Goal: Information Seeking & Learning: Compare options

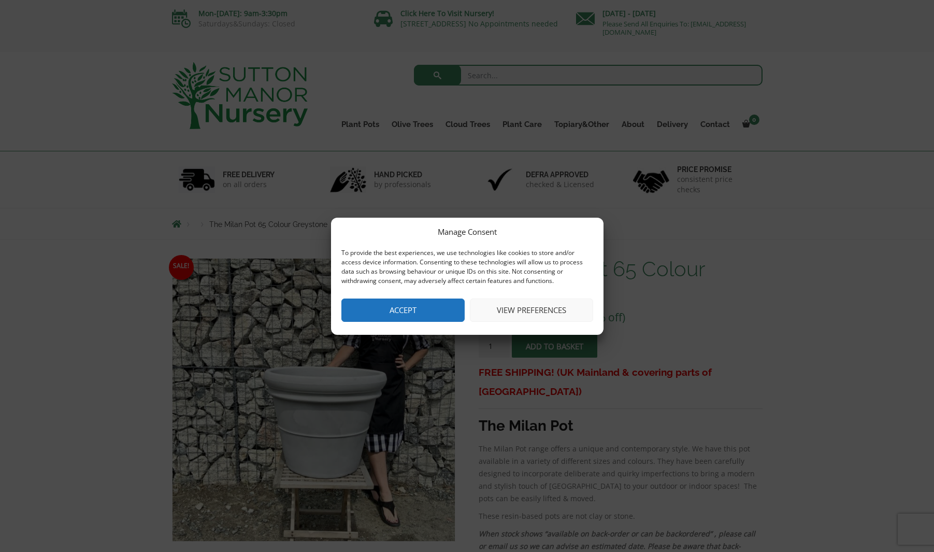
click at [442, 307] on button "Accept" at bounding box center [402, 309] width 123 height 23
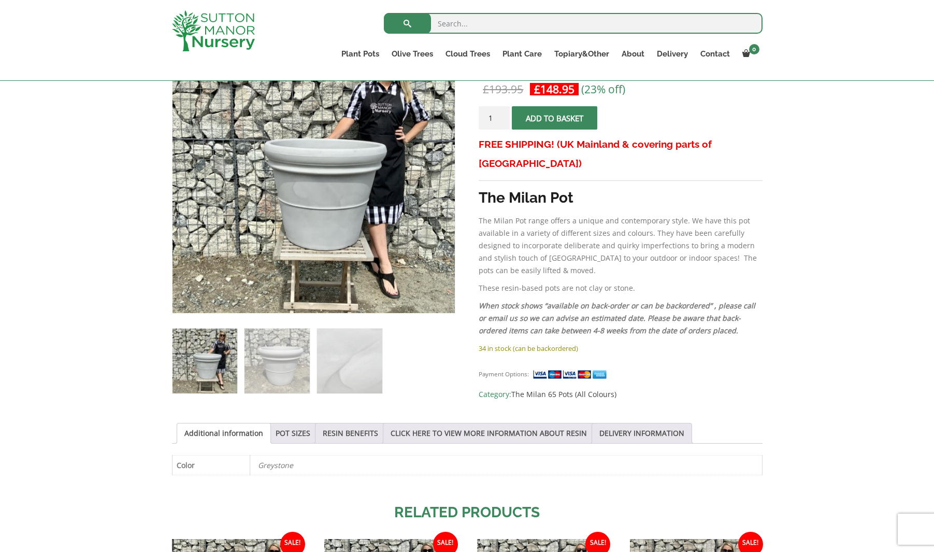
scroll to position [212, 0]
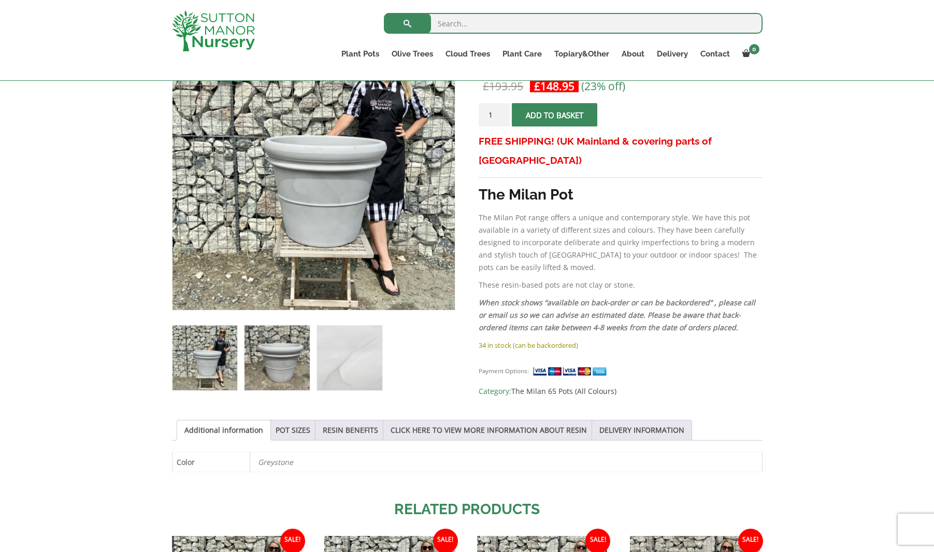
click at [284, 362] on img at bounding box center [277, 357] width 65 height 65
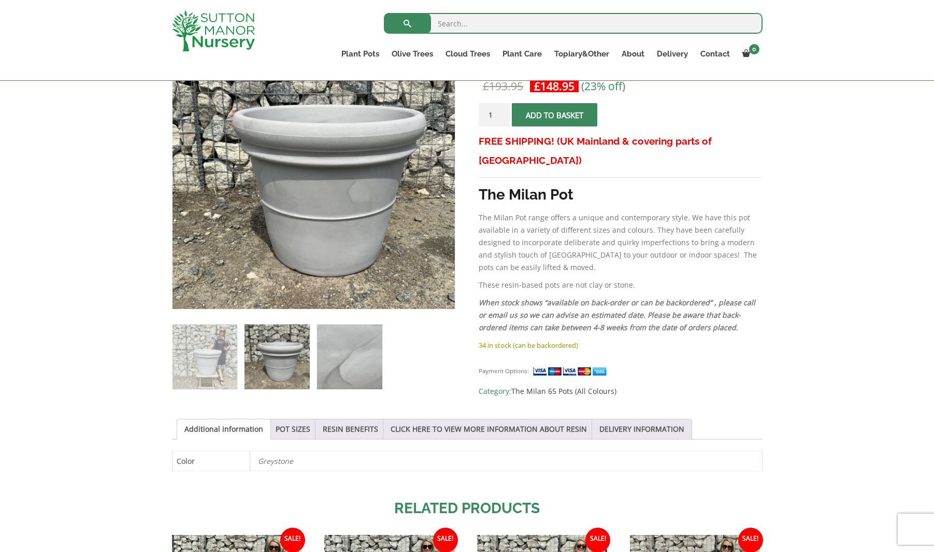
click at [349, 368] on img at bounding box center [349, 356] width 65 height 65
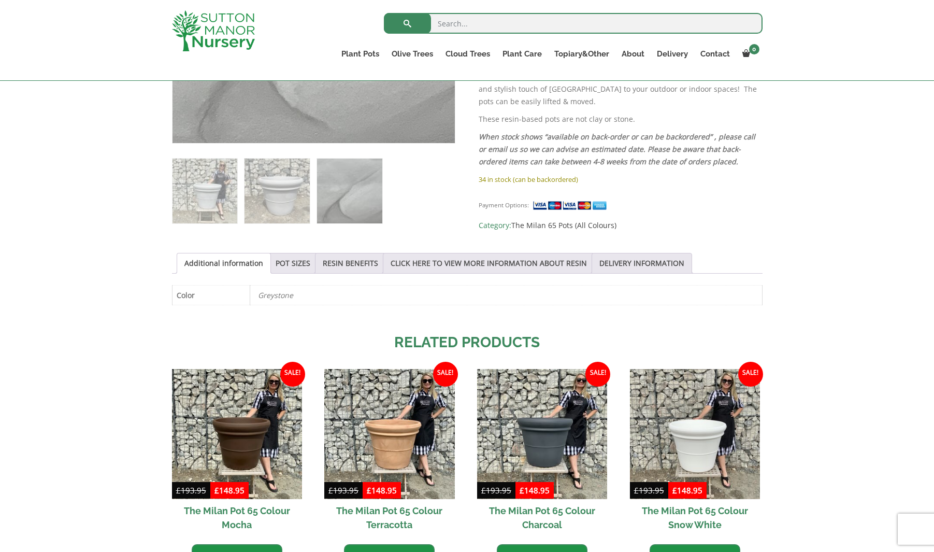
scroll to position [379, 0]
click at [303, 264] on link "POT SIZES" at bounding box center [293, 263] width 35 height 20
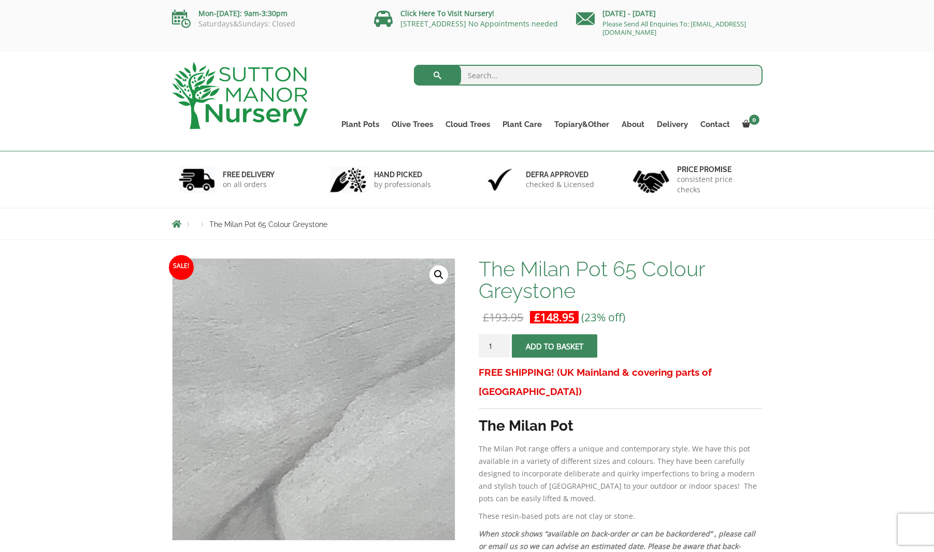
scroll to position [-1, 0]
click at [255, 321] on img at bounding box center [335, 429] width 386 height 386
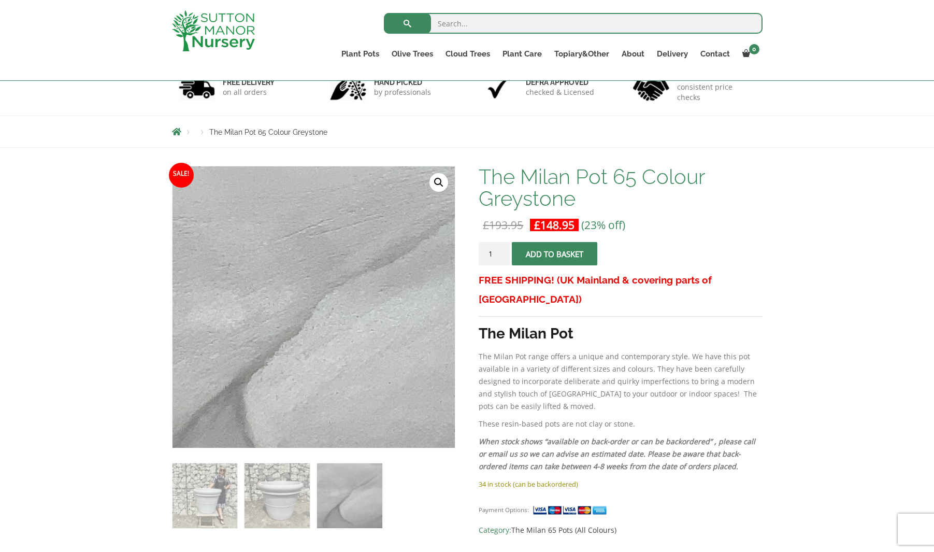
scroll to position [208, 0]
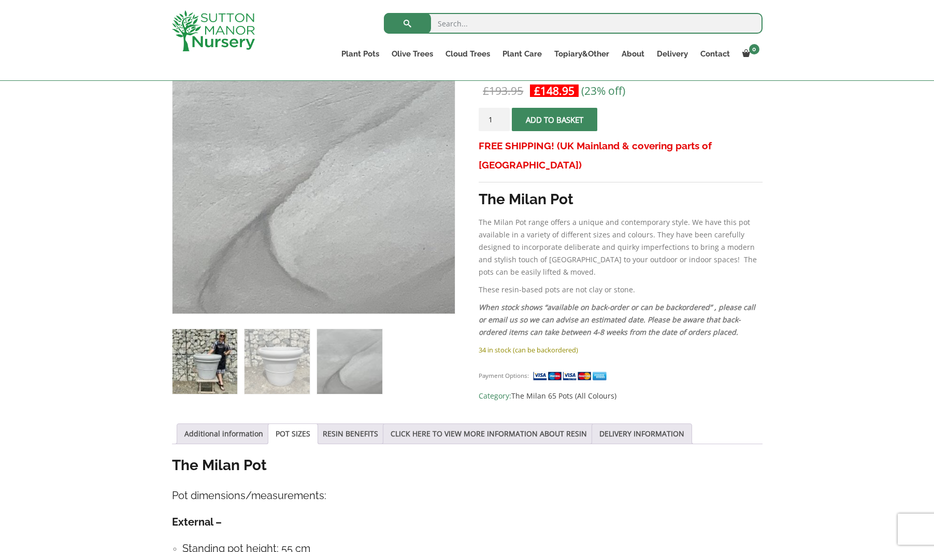
click at [219, 347] on img at bounding box center [205, 361] width 65 height 65
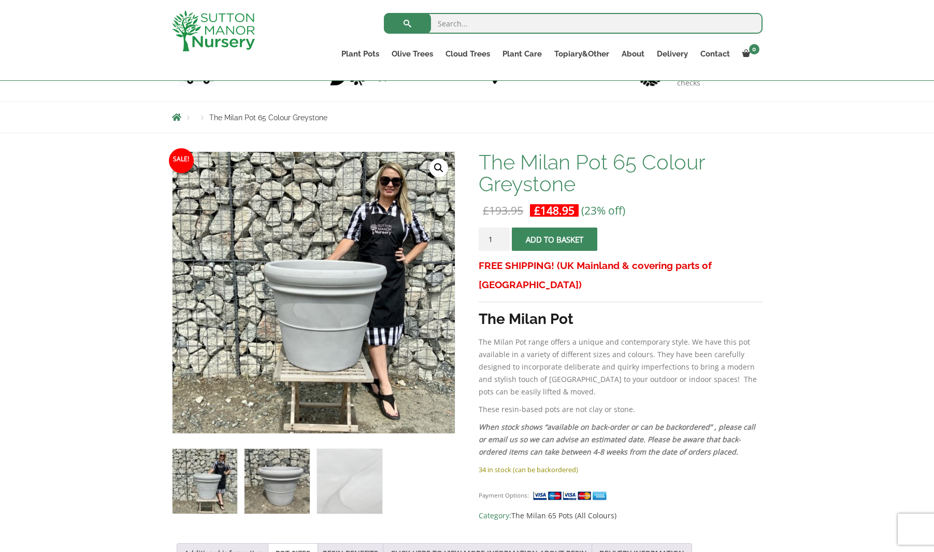
scroll to position [52, 0]
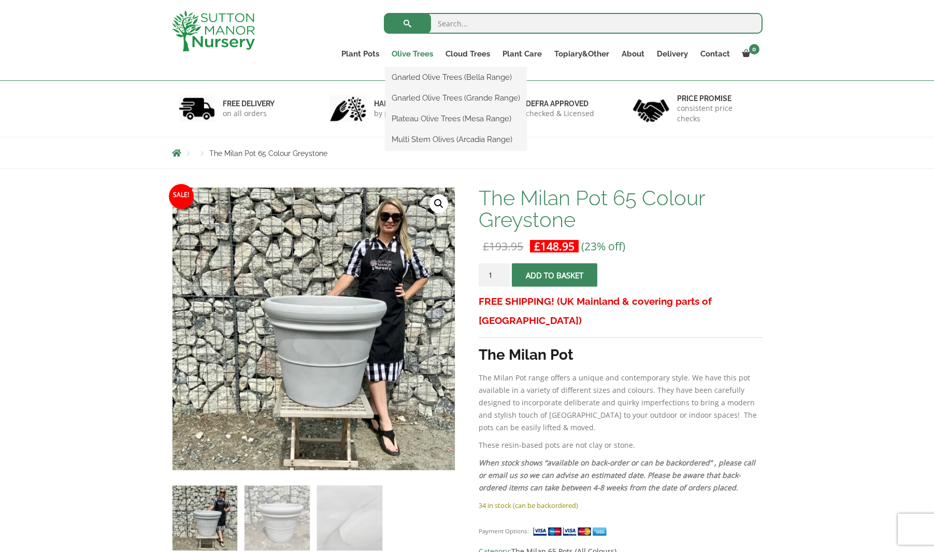
click at [424, 53] on link "Olive Trees" at bounding box center [412, 54] width 54 height 15
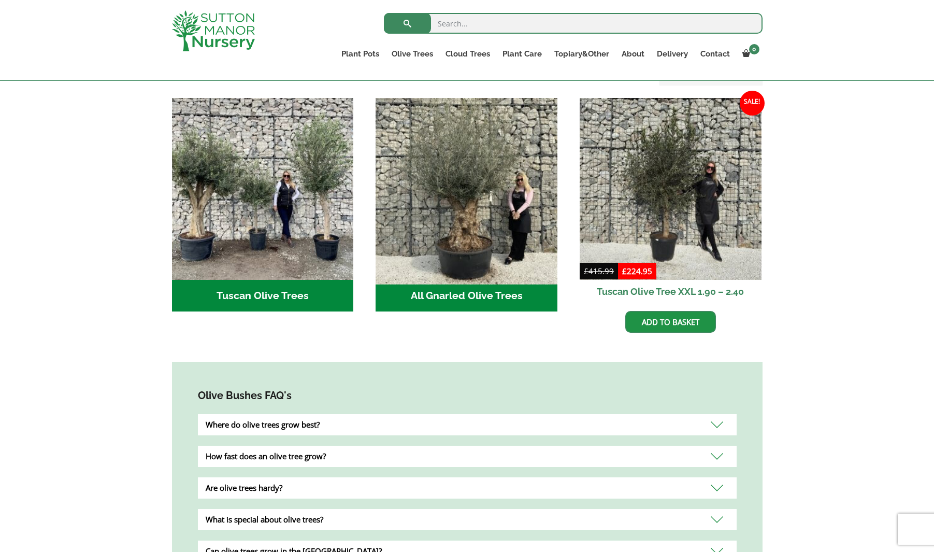
scroll to position [343, 0]
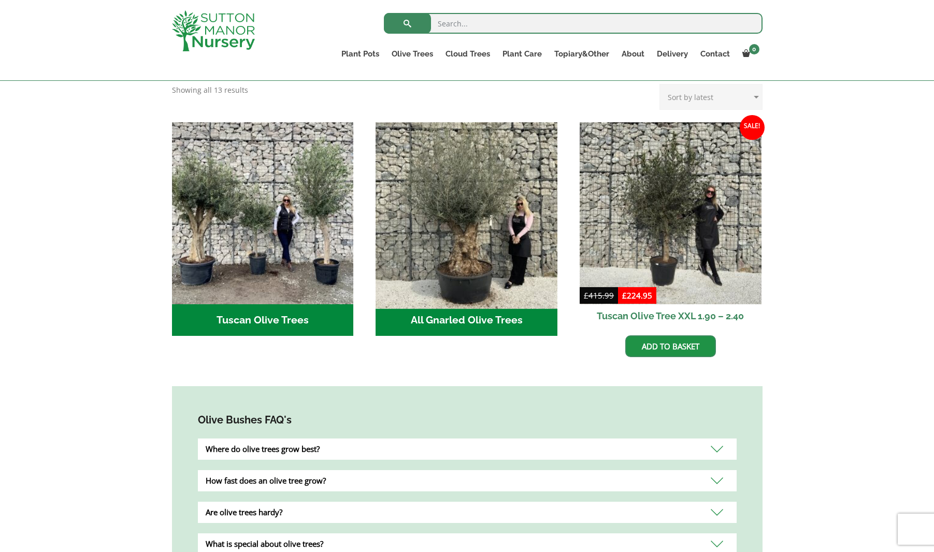
click at [510, 195] on img "Visit product category All Gnarled Olive Trees" at bounding box center [466, 213] width 191 height 191
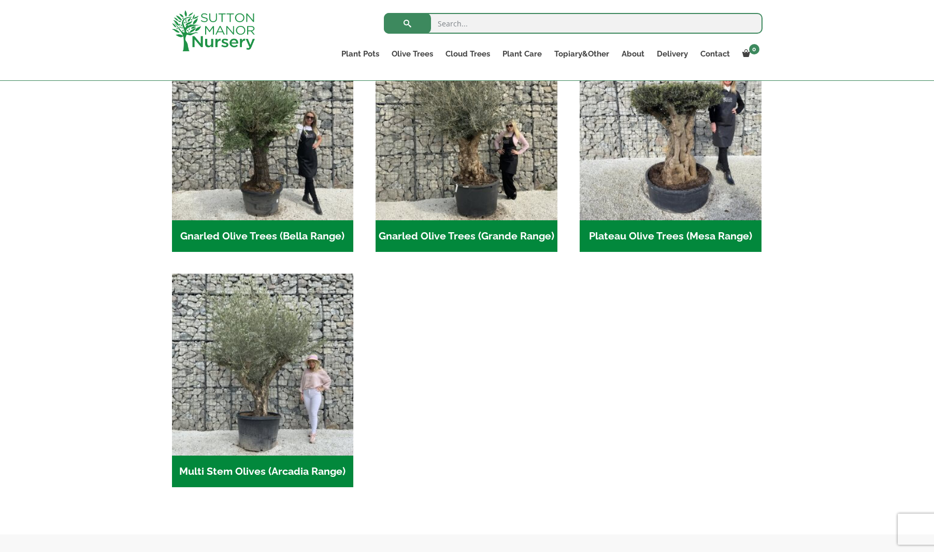
scroll to position [271, 0]
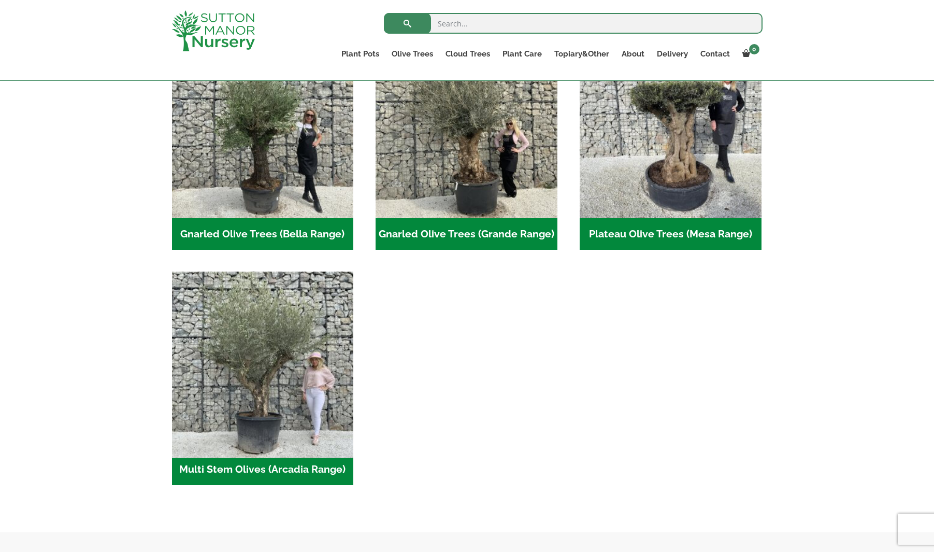
click at [241, 335] on img "Visit product category Multi Stem Olives (Arcadia Range)" at bounding box center [262, 362] width 191 height 191
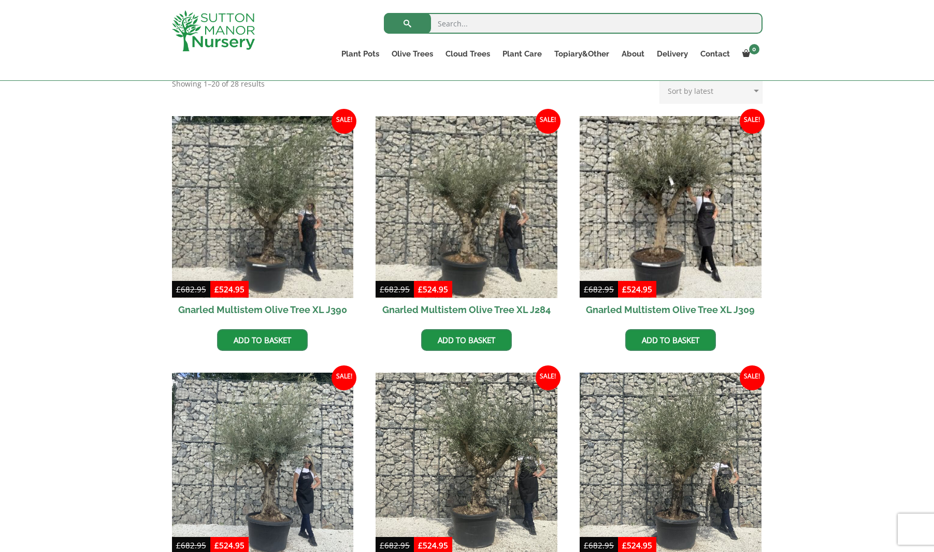
scroll to position [349, 0]
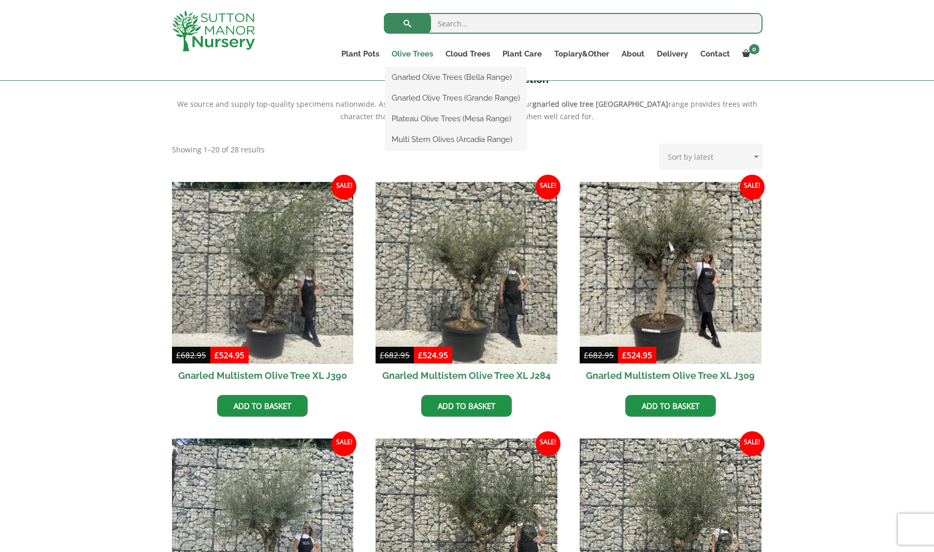
click at [420, 52] on link "Olive Trees" at bounding box center [412, 54] width 54 height 15
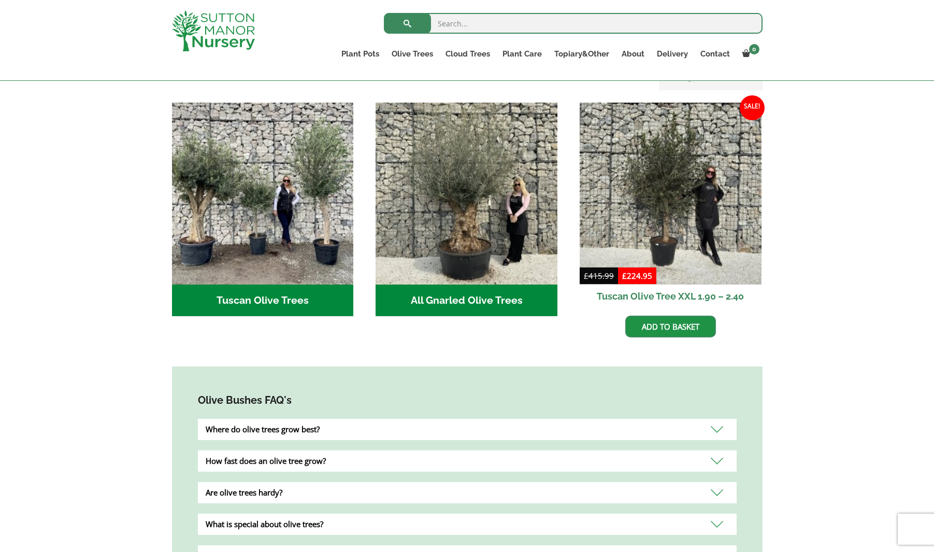
scroll to position [369, 0]
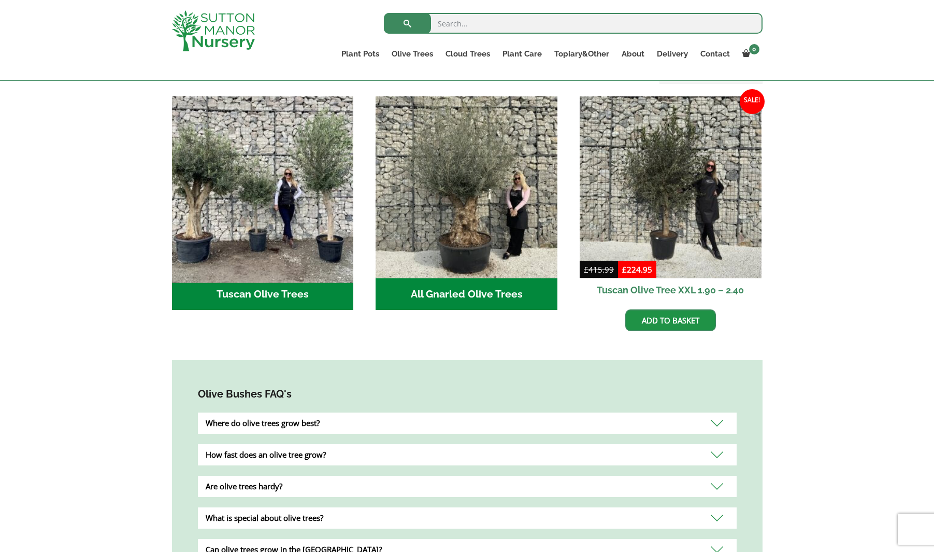
click at [243, 166] on img "Visit product category Tuscan Olive Trees" at bounding box center [262, 187] width 191 height 191
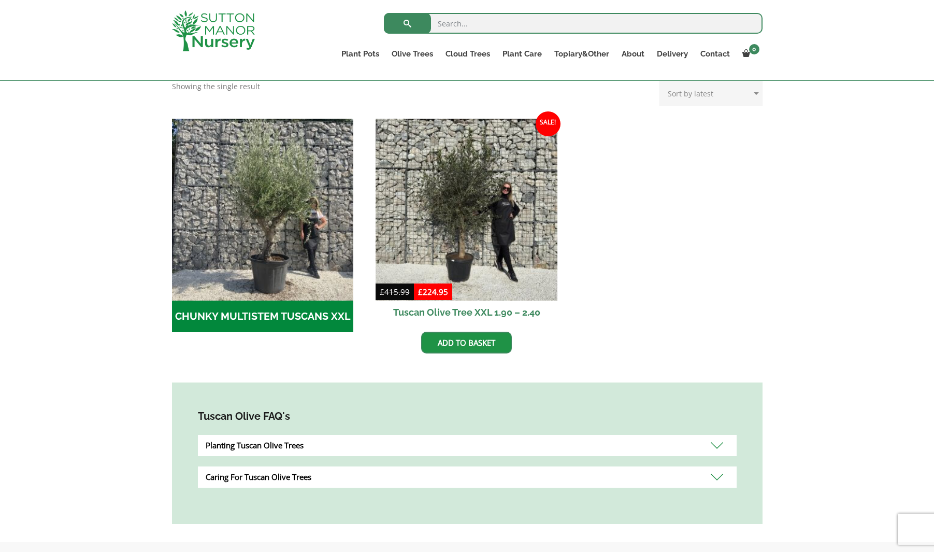
scroll to position [313, 0]
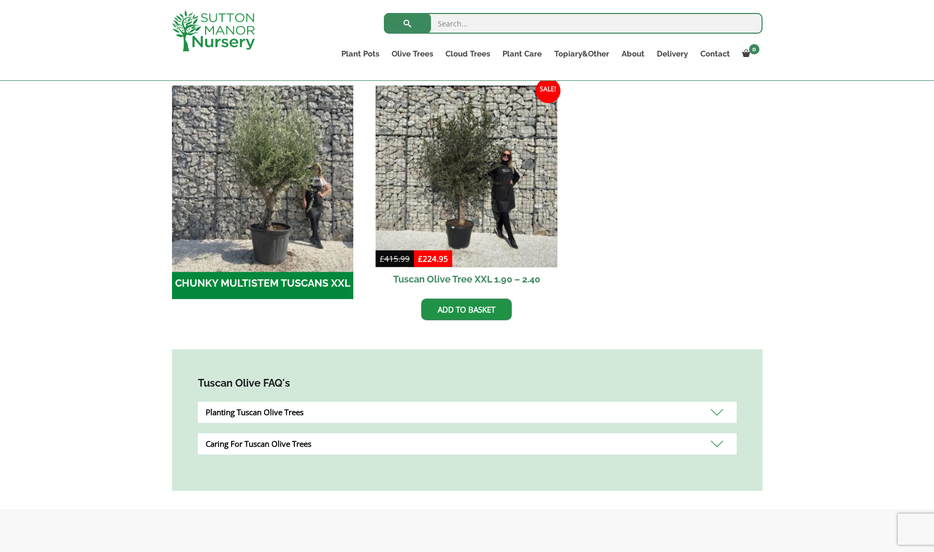
click at [252, 218] on img "Visit product category CHUNKY MULTISTEM TUSCANS XXL" at bounding box center [262, 176] width 191 height 191
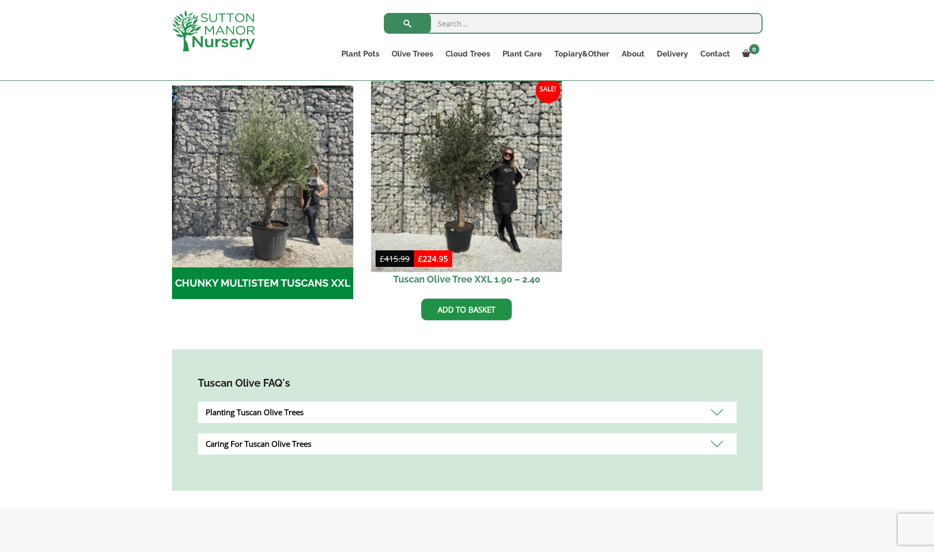
click at [468, 168] on img at bounding box center [466, 176] width 191 height 191
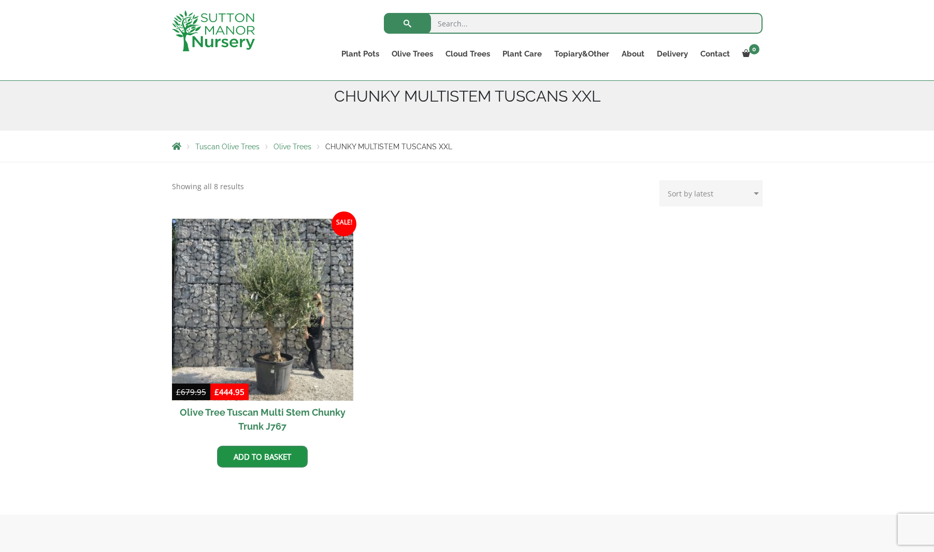
scroll to position [133, 0]
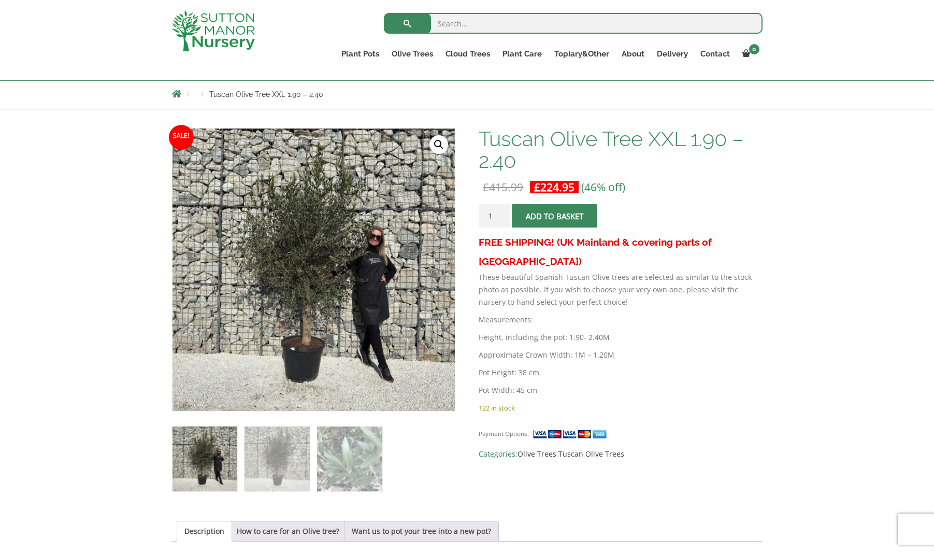
scroll to position [114, 0]
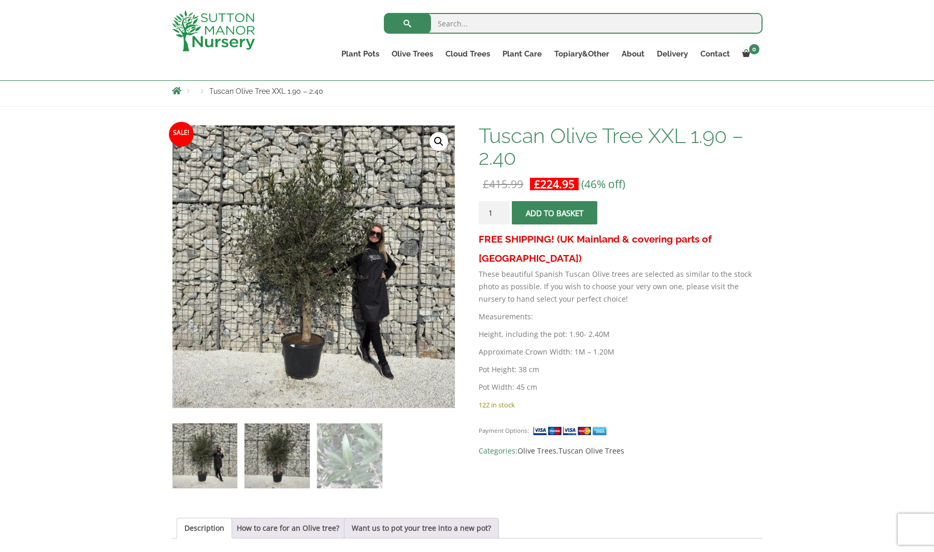
drag, startPoint x: 269, startPoint y: 461, endPoint x: 275, endPoint y: 461, distance: 5.2
click at [269, 461] on img at bounding box center [277, 455] width 65 height 65
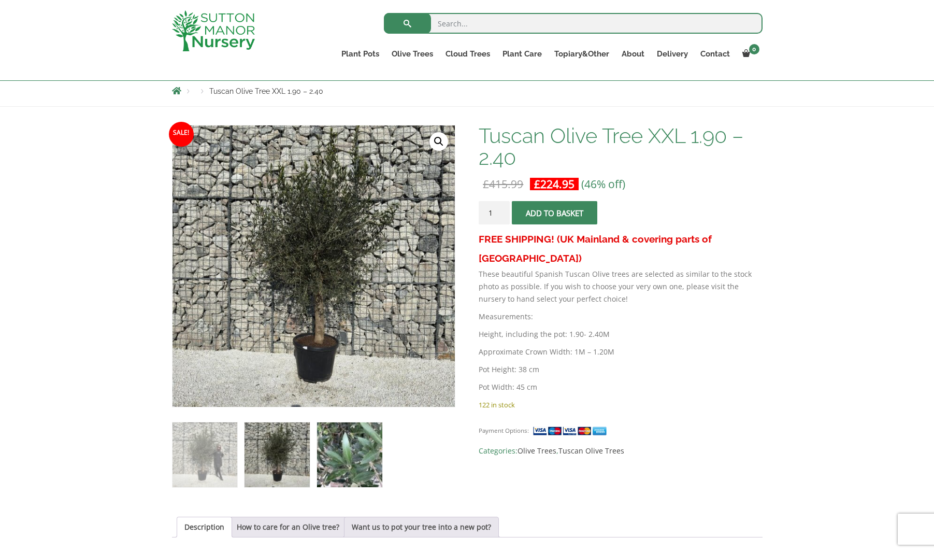
click at [352, 462] on img at bounding box center [349, 454] width 65 height 65
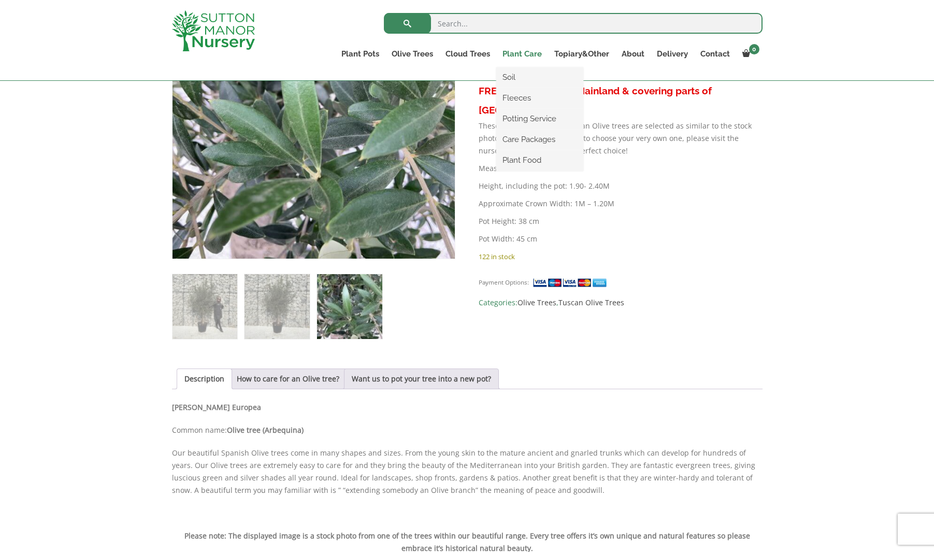
scroll to position [264, 0]
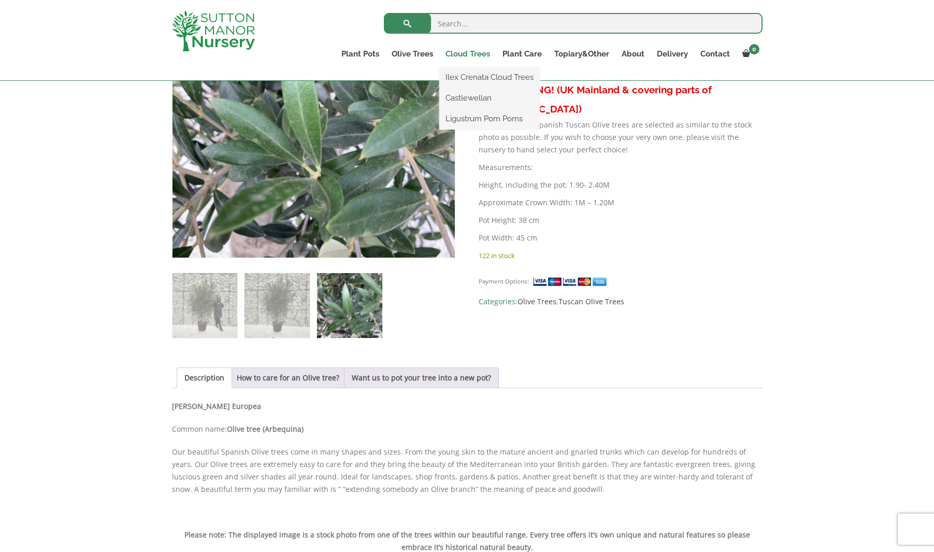
click at [465, 56] on link "Cloud Trees" at bounding box center [467, 54] width 57 height 15
click at [465, 50] on link "Cloud Trees" at bounding box center [467, 54] width 57 height 15
click at [463, 77] on link "Ilex Crenata Cloud Trees" at bounding box center [489, 77] width 101 height 16
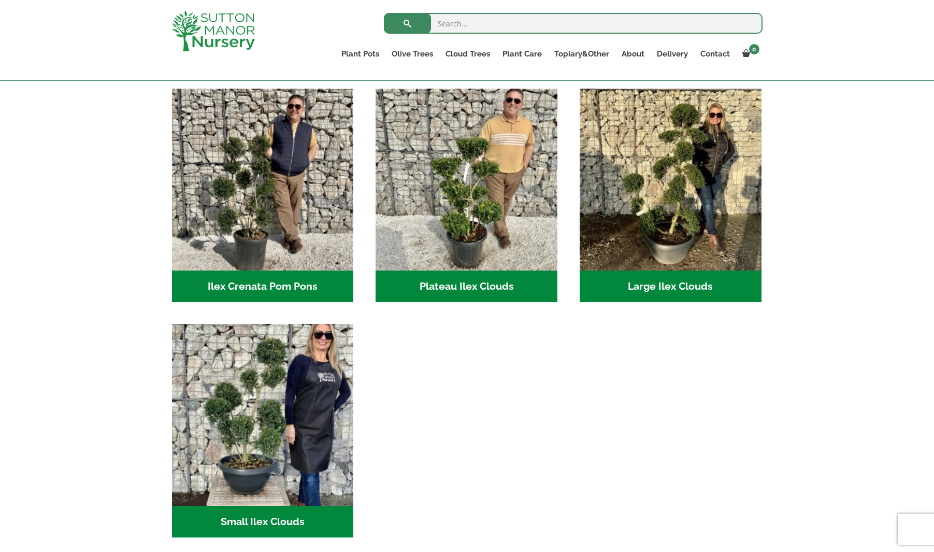
scroll to position [214, 0]
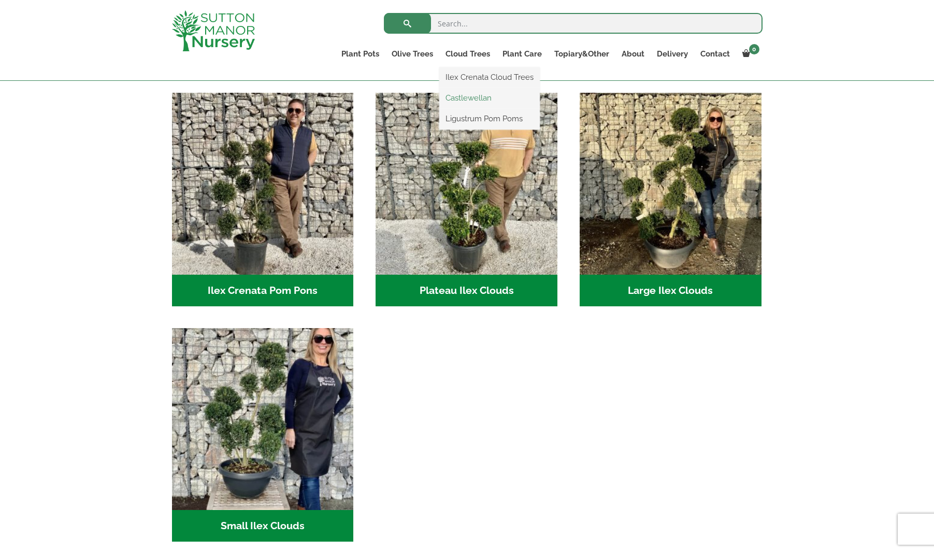
click at [462, 95] on link "Castlewellan" at bounding box center [489, 98] width 101 height 16
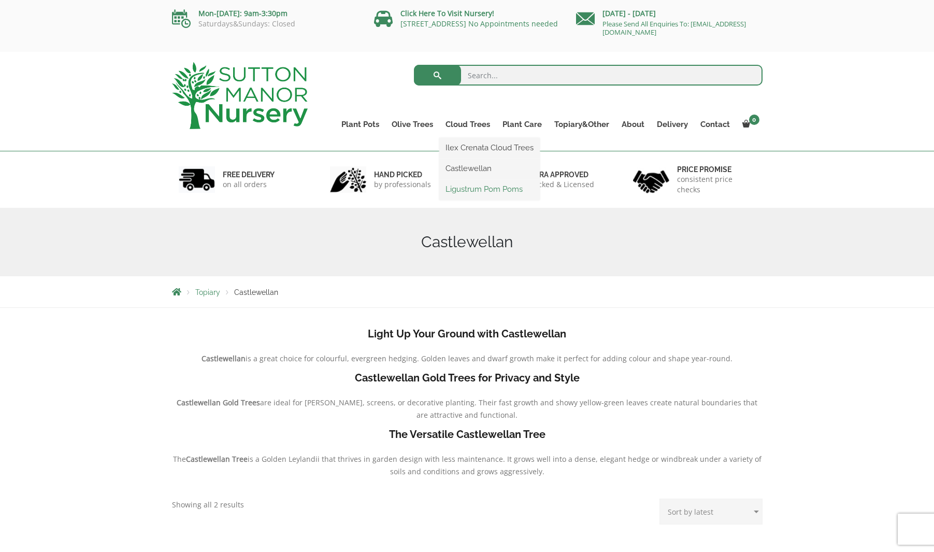
click at [480, 188] on link "Ligustrum Pom Poms" at bounding box center [489, 189] width 101 height 16
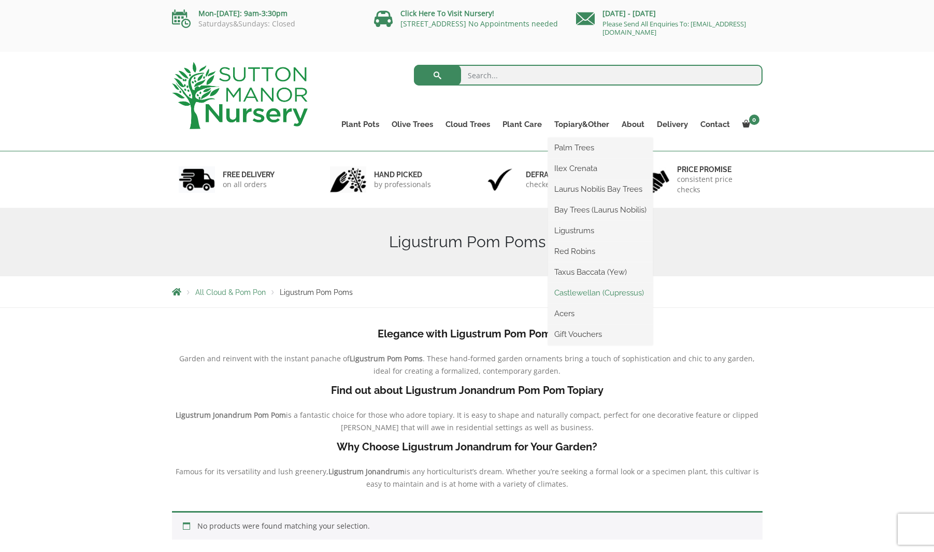
click at [596, 292] on link "Castlewellan (Cupressus)" at bounding box center [600, 293] width 105 height 16
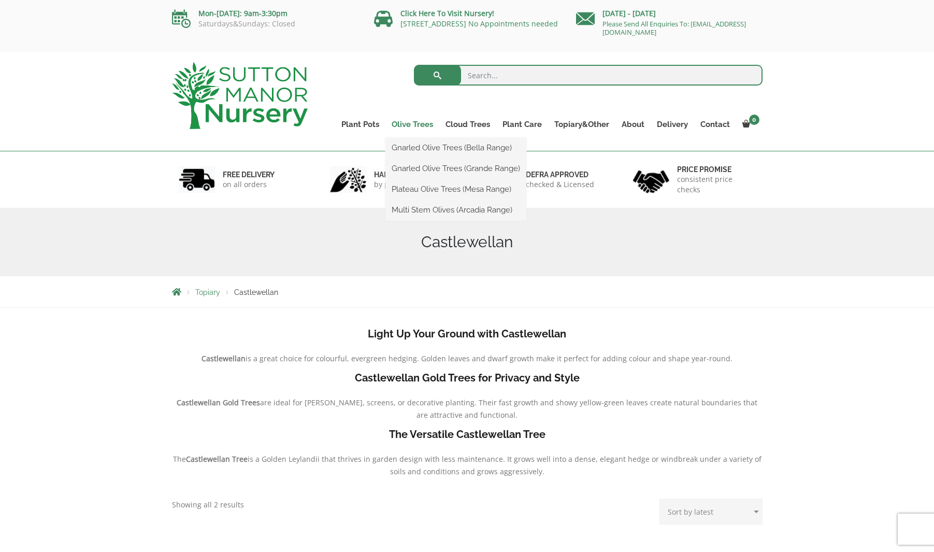
click at [414, 125] on link "Olive Trees" at bounding box center [412, 124] width 54 height 15
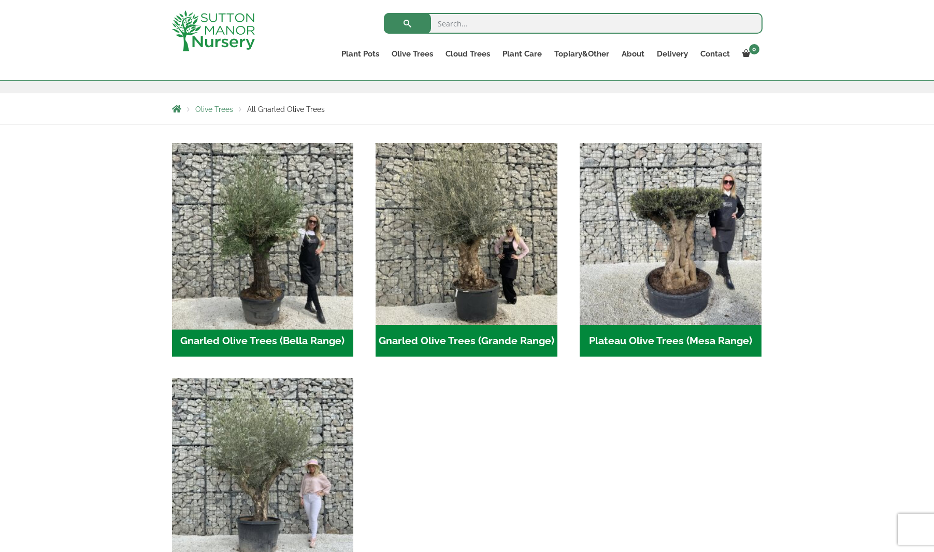
click at [288, 237] on img "Visit product category Gnarled Olive Trees (Bella Range)" at bounding box center [262, 233] width 191 height 191
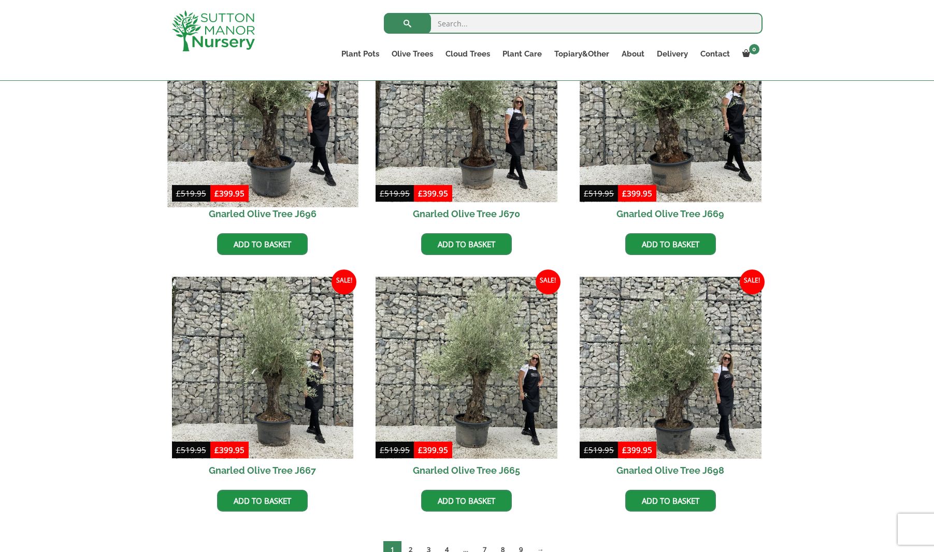
scroll to position [611, 0]
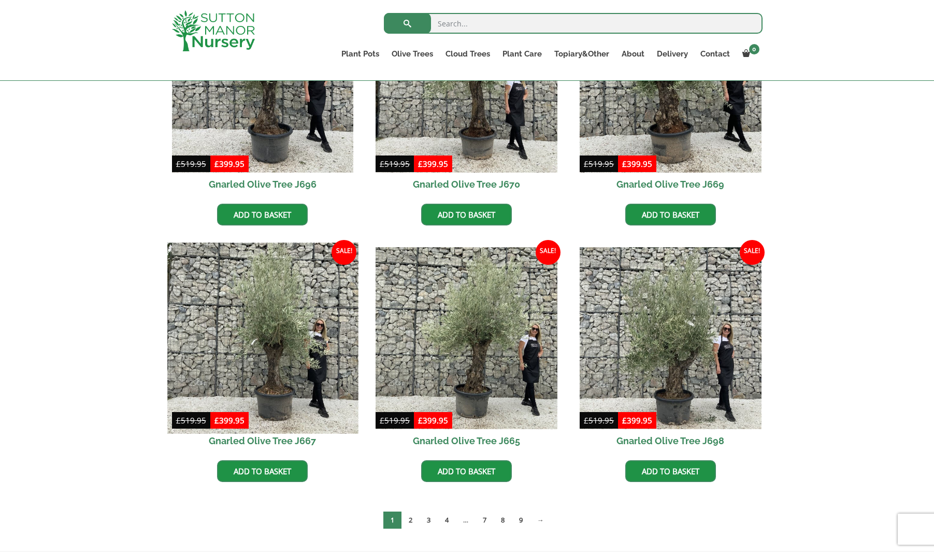
click at [307, 296] on img at bounding box center [262, 337] width 191 height 191
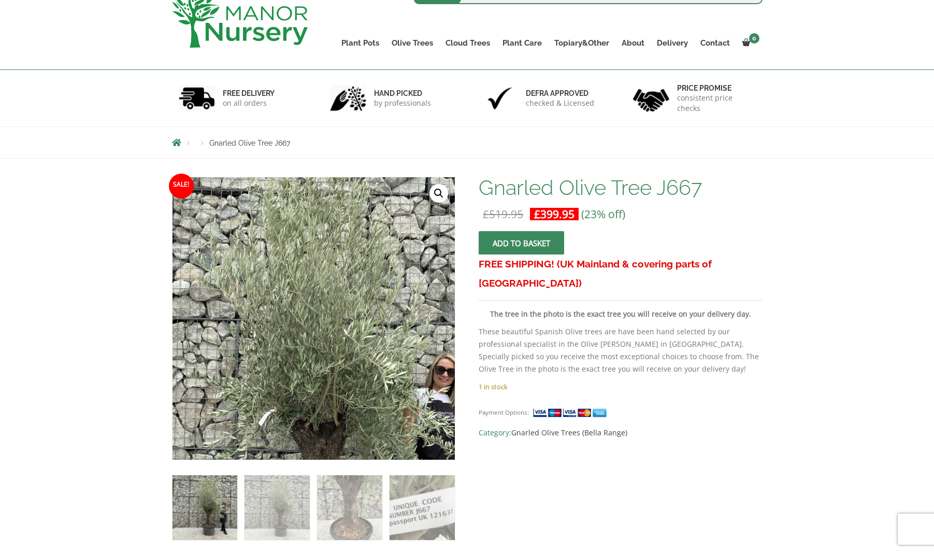
scroll to position [85, 0]
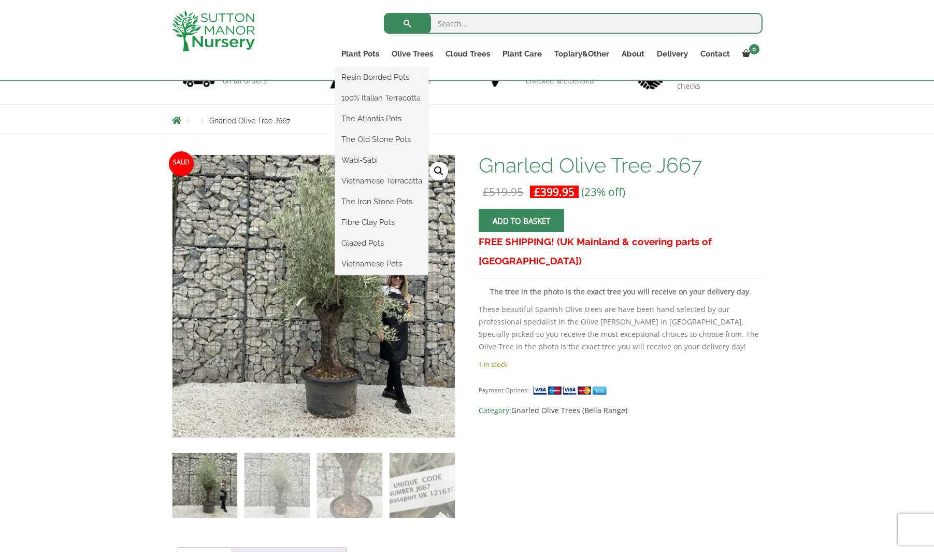
click at [357, 67] on ul "Resin Bonded Pots The Amalfi Pots The Milan Pots The Capri Pots The Brunello Po…" at bounding box center [381, 170] width 93 height 207
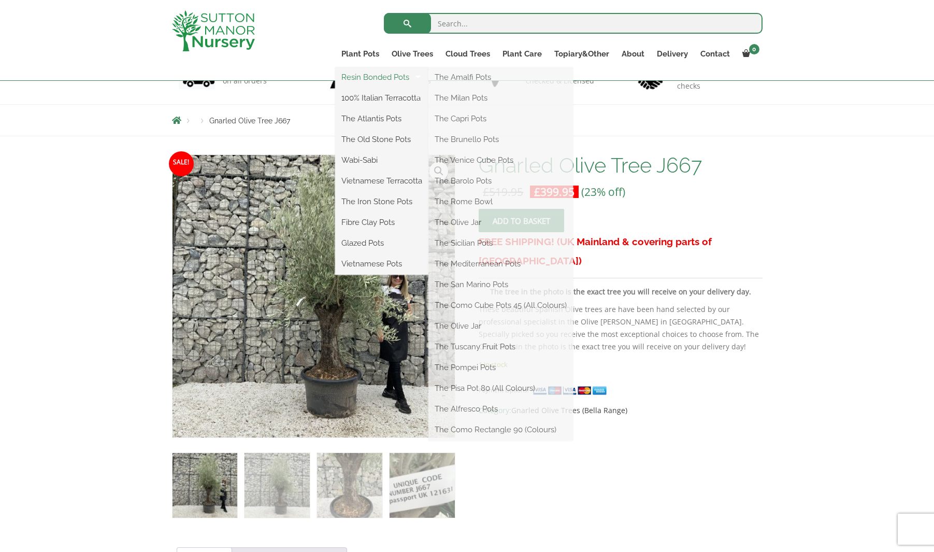
click at [369, 79] on link "Resin Bonded Pots" at bounding box center [381, 77] width 93 height 16
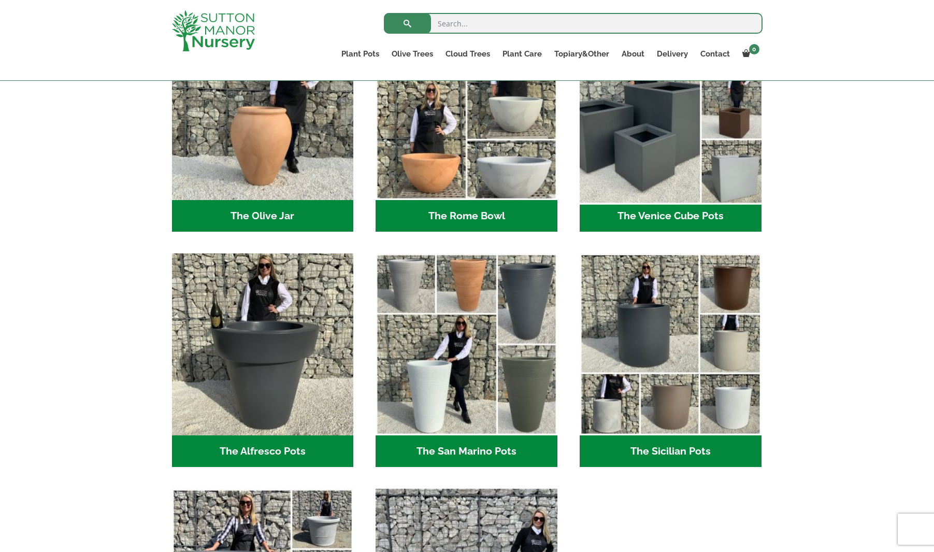
scroll to position [1054, 0]
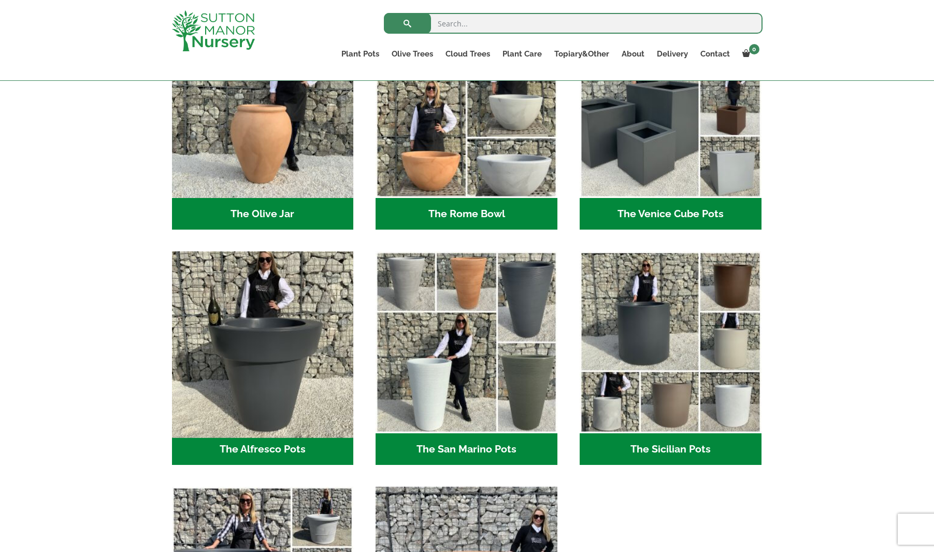
click at [254, 331] on img "Visit product category The Alfresco Pots" at bounding box center [262, 342] width 191 height 191
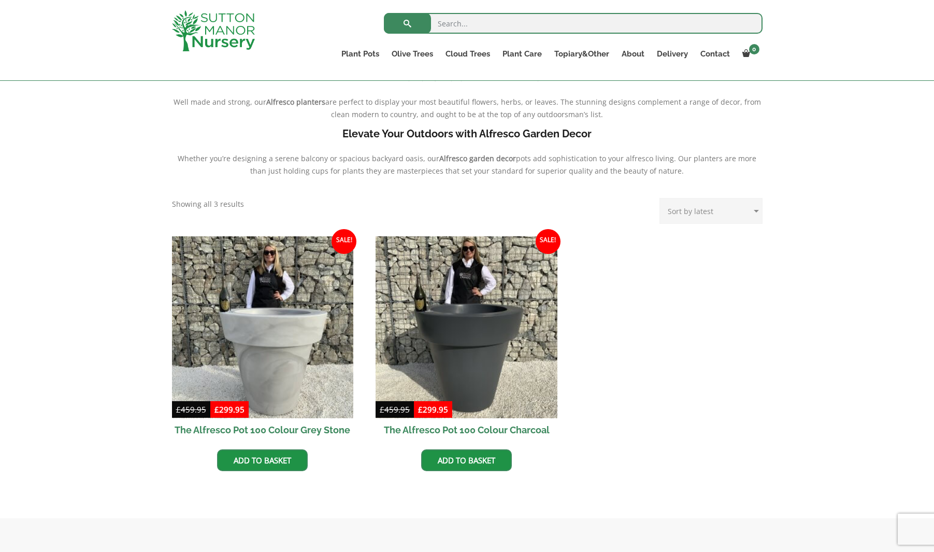
scroll to position [315, 0]
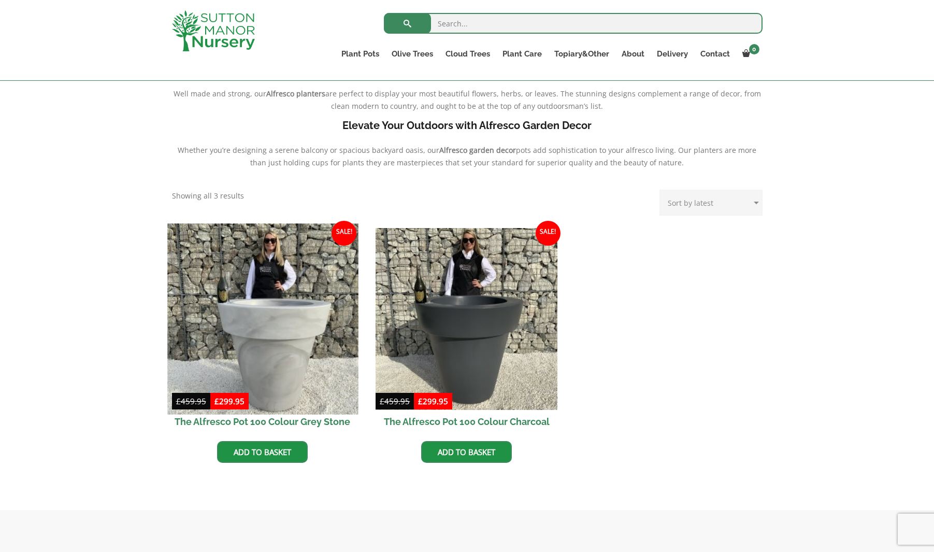
click at [317, 325] on img at bounding box center [262, 318] width 191 height 191
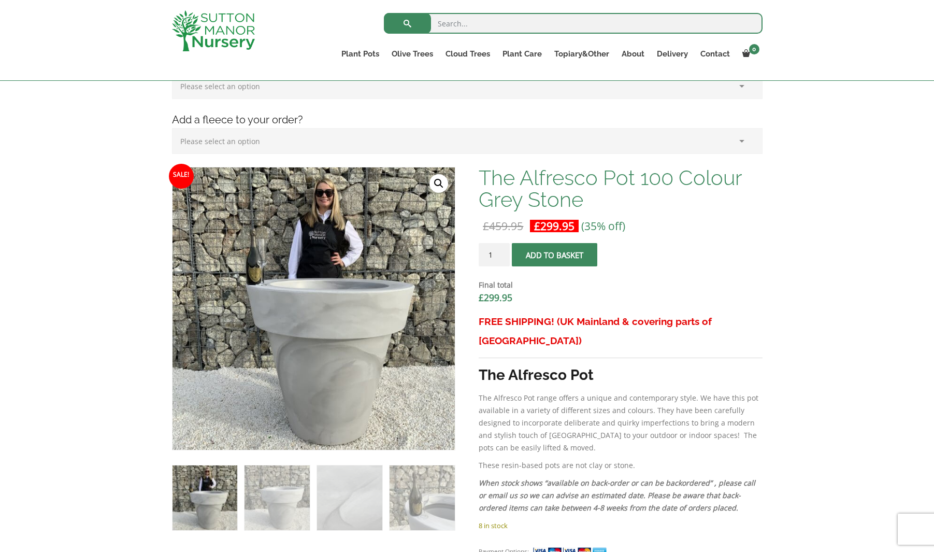
scroll to position [184, 0]
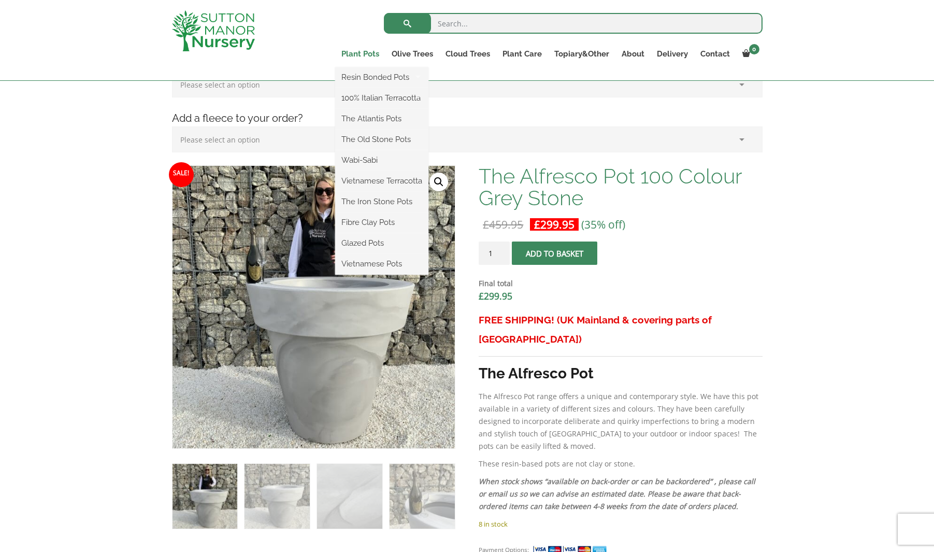
click at [354, 53] on link "Plant Pots" at bounding box center [360, 54] width 50 height 15
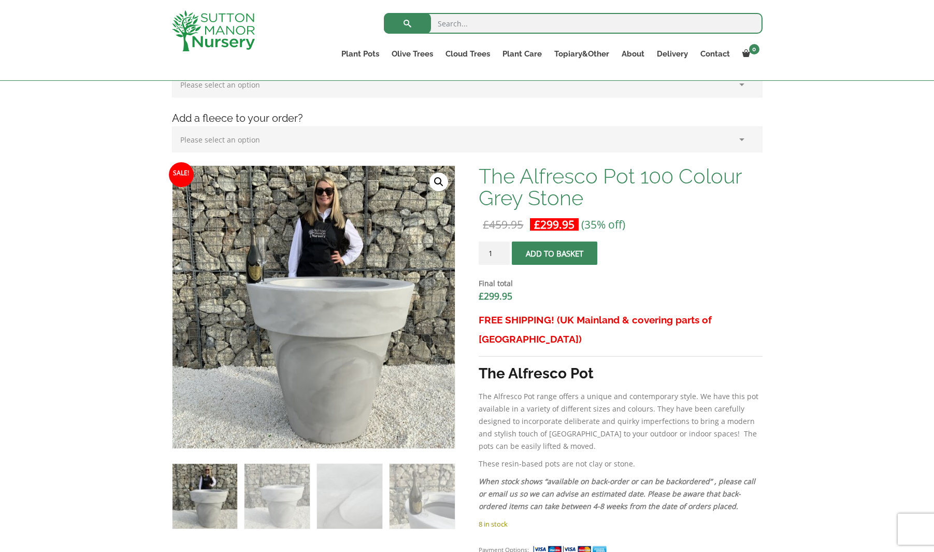
click at [312, 25] on div "Search for:" at bounding box center [527, 25] width 469 height 31
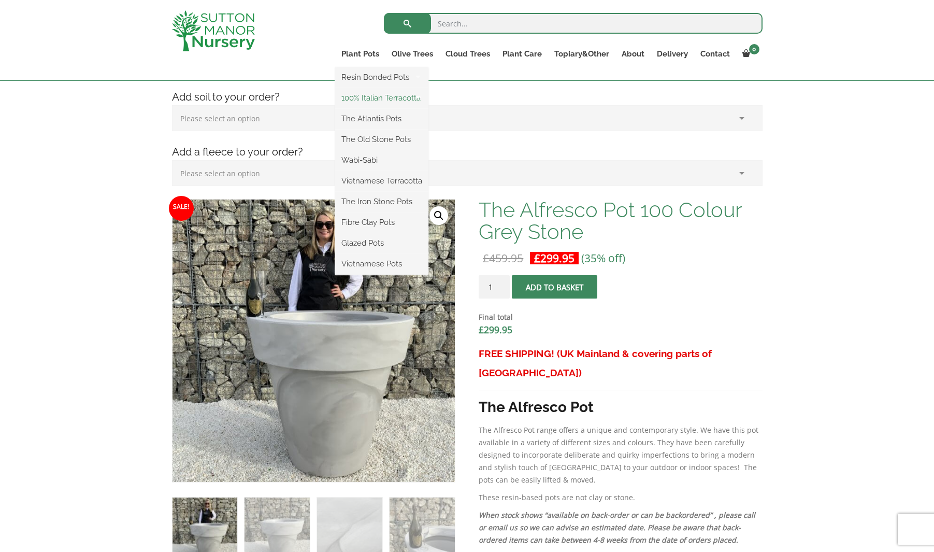
scroll to position [135, 0]
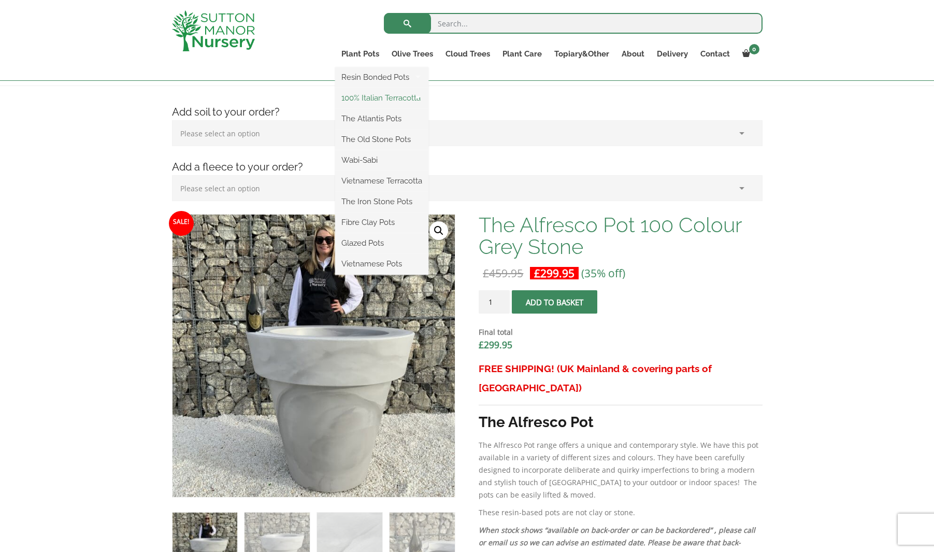
click at [385, 96] on link "100% Italian Terracotta" at bounding box center [381, 98] width 93 height 16
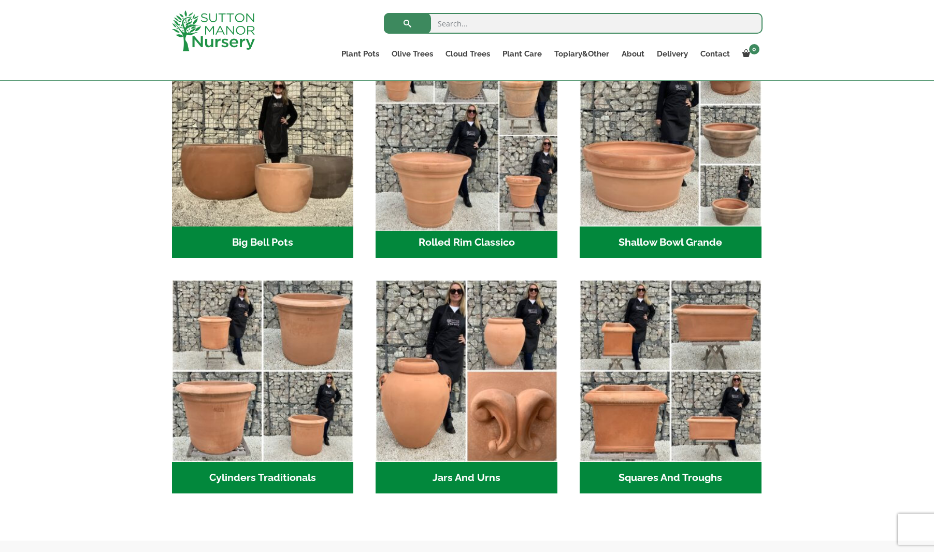
scroll to position [374, 0]
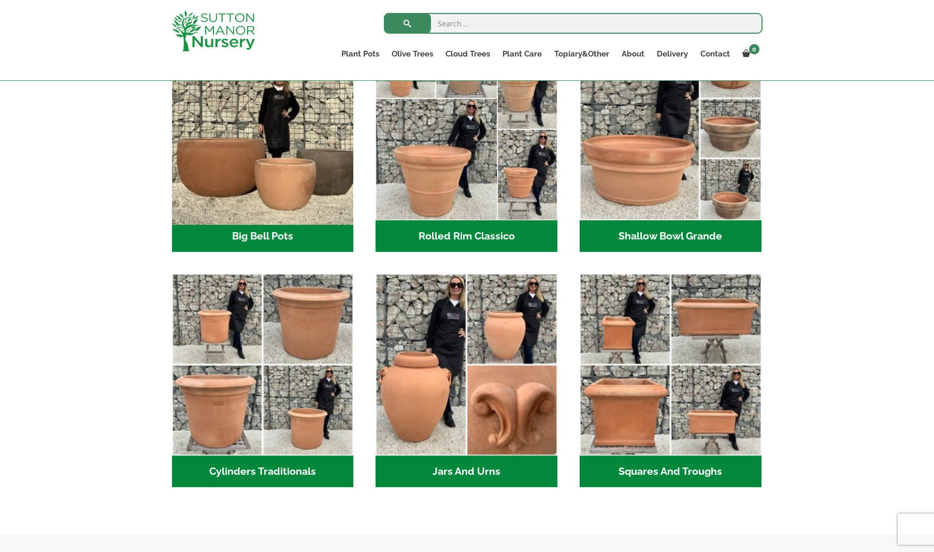
click at [293, 182] on img "Visit product category Big Bell Pots" at bounding box center [262, 129] width 191 height 191
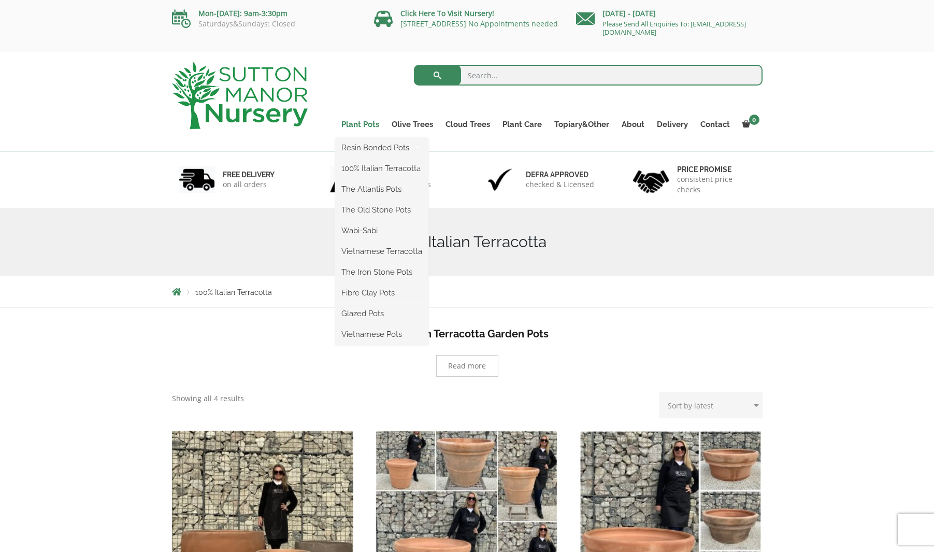
scroll to position [0, 0]
click at [376, 189] on link "The Atlantis Pots" at bounding box center [381, 189] width 93 height 16
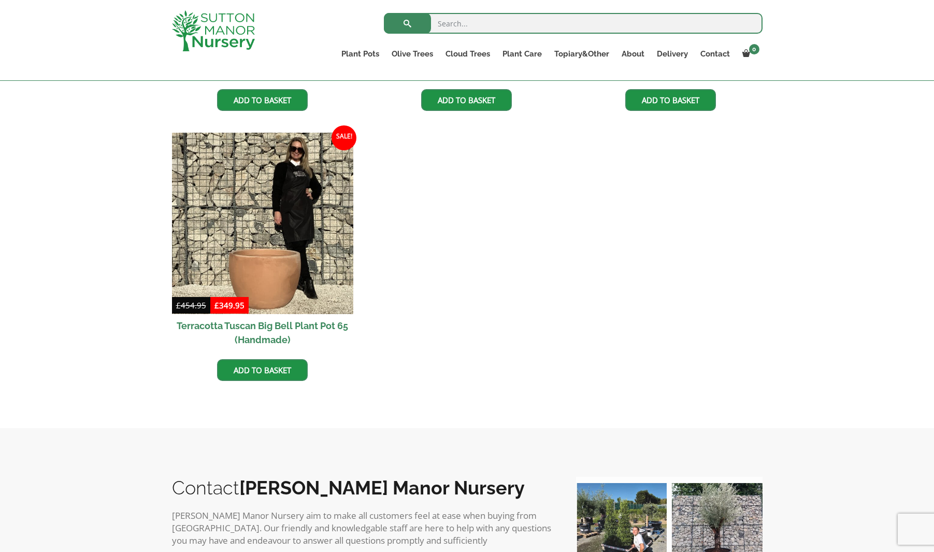
scroll to position [1034, 0]
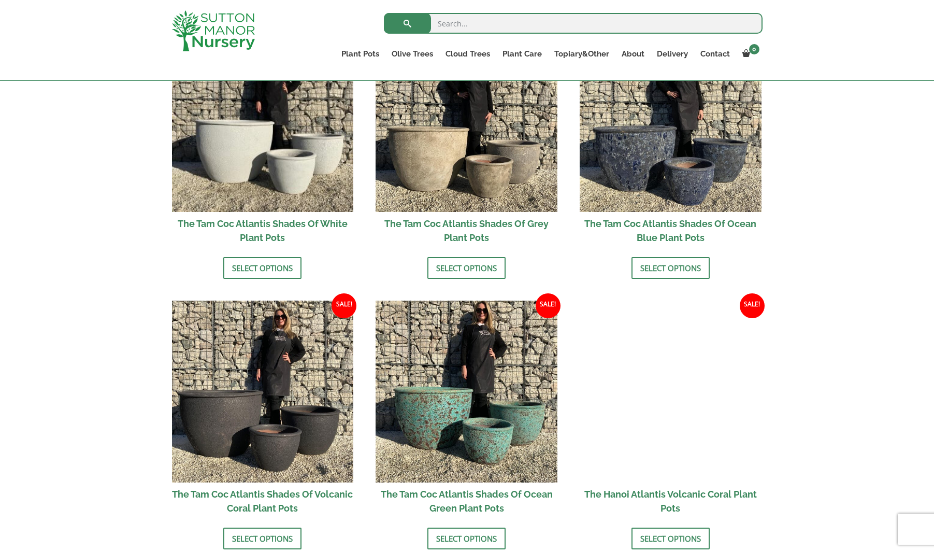
scroll to position [654, 0]
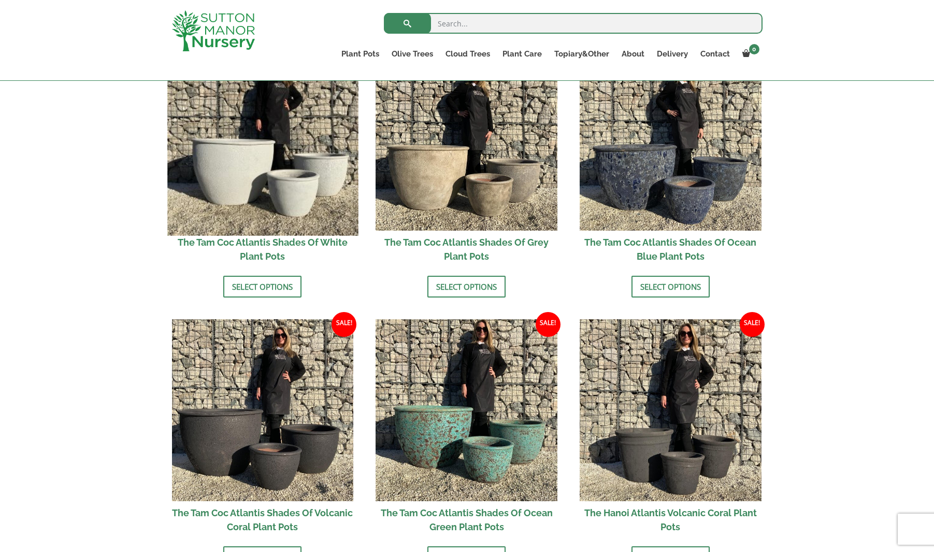
click at [269, 189] on img at bounding box center [262, 140] width 191 height 191
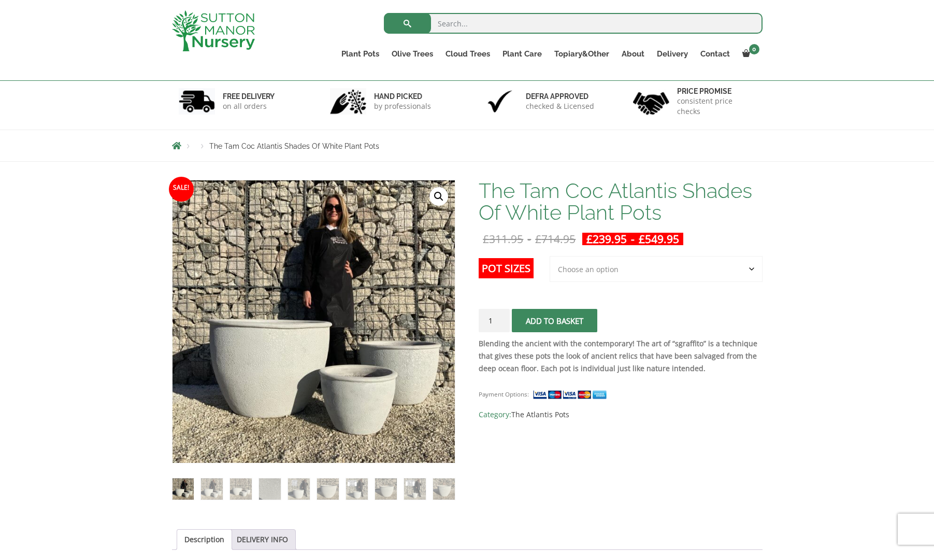
scroll to position [19, 0]
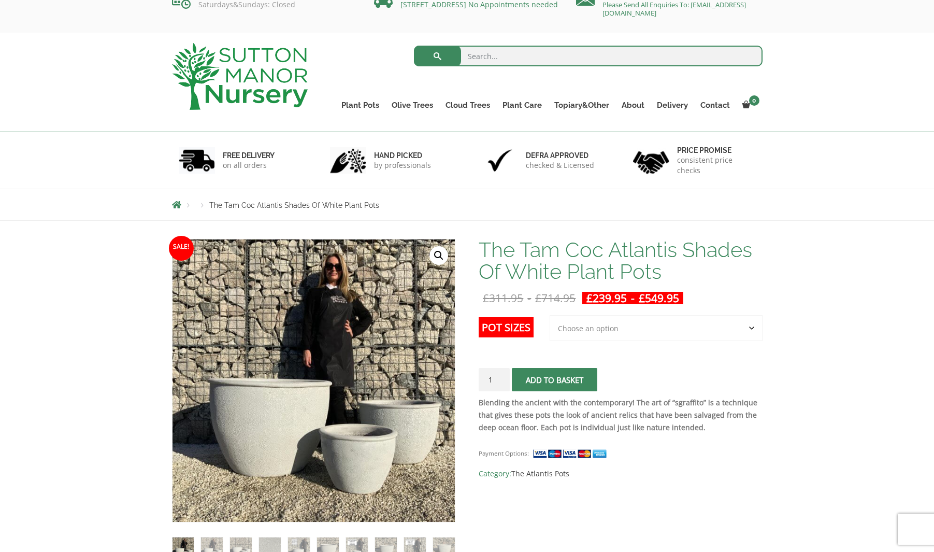
select select "Largest pot In The Picture"
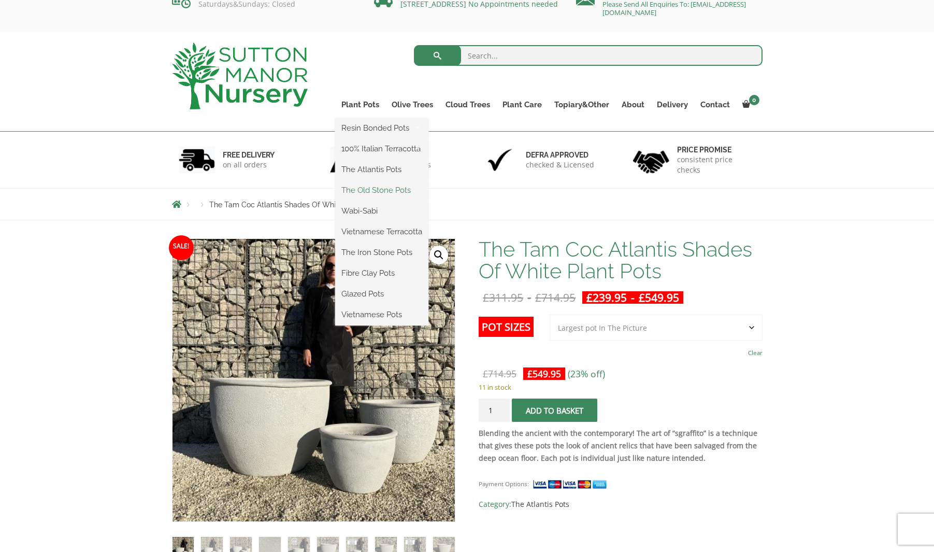
scroll to position [24, 0]
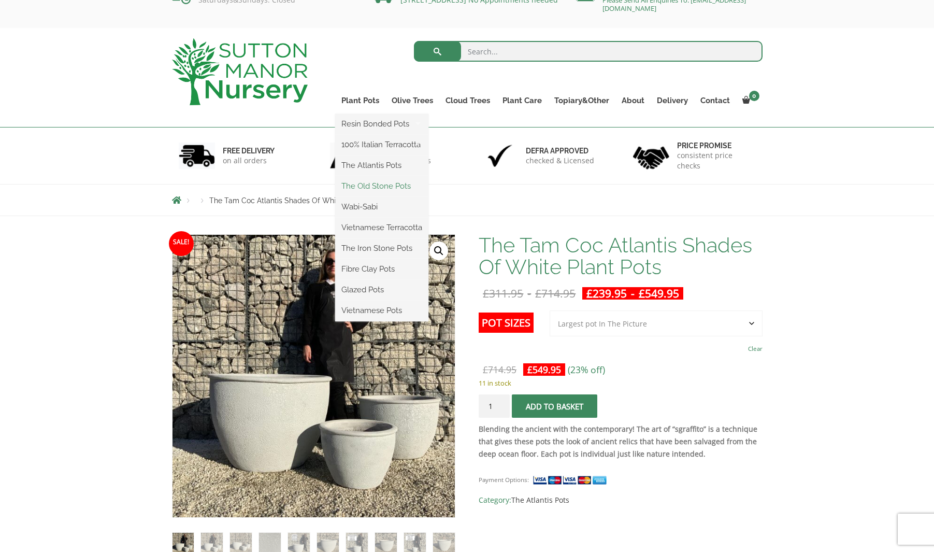
click at [376, 186] on link "The Old Stone Pots" at bounding box center [381, 186] width 93 height 16
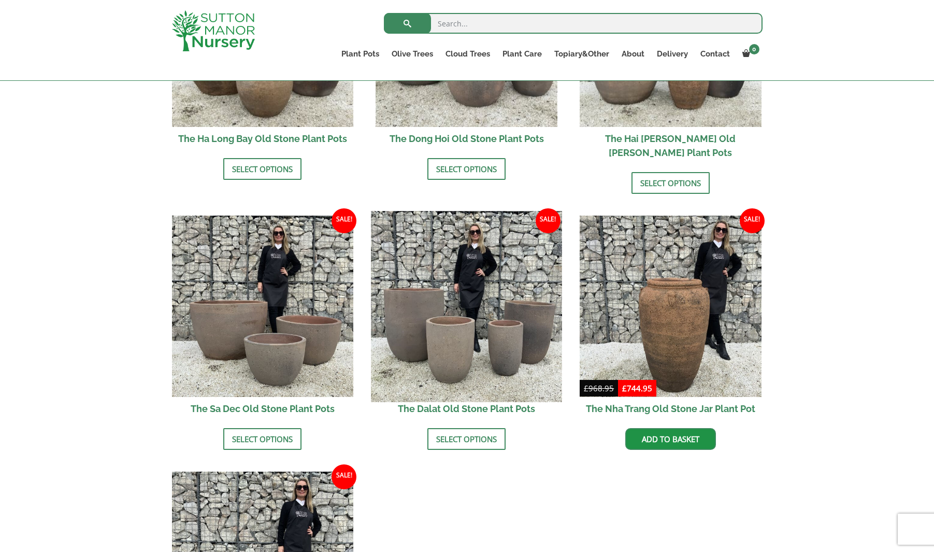
scroll to position [465, 0]
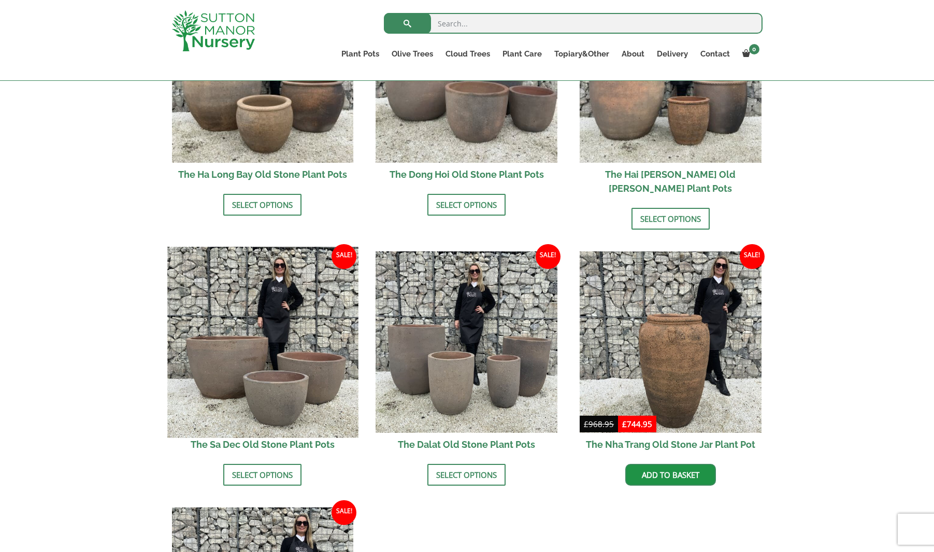
click at [307, 344] on img at bounding box center [262, 342] width 191 height 191
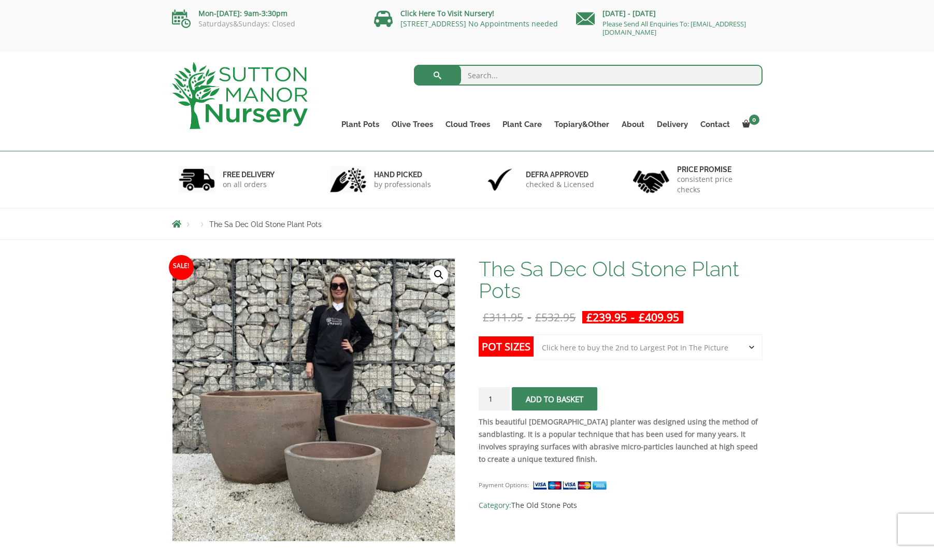
select select "Click here to buy the 2nd to Largest Pot In The Picture"
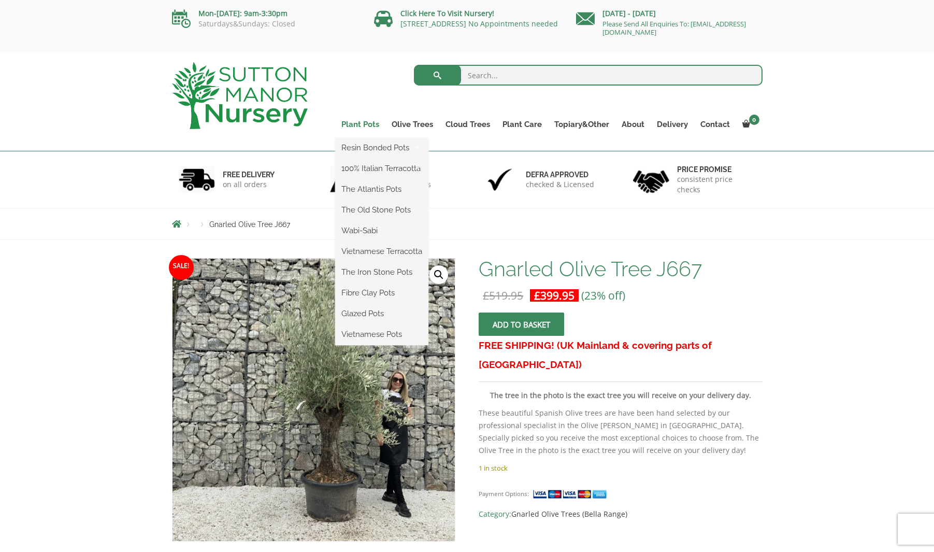
click at [358, 125] on link "Plant Pots" at bounding box center [360, 124] width 50 height 15
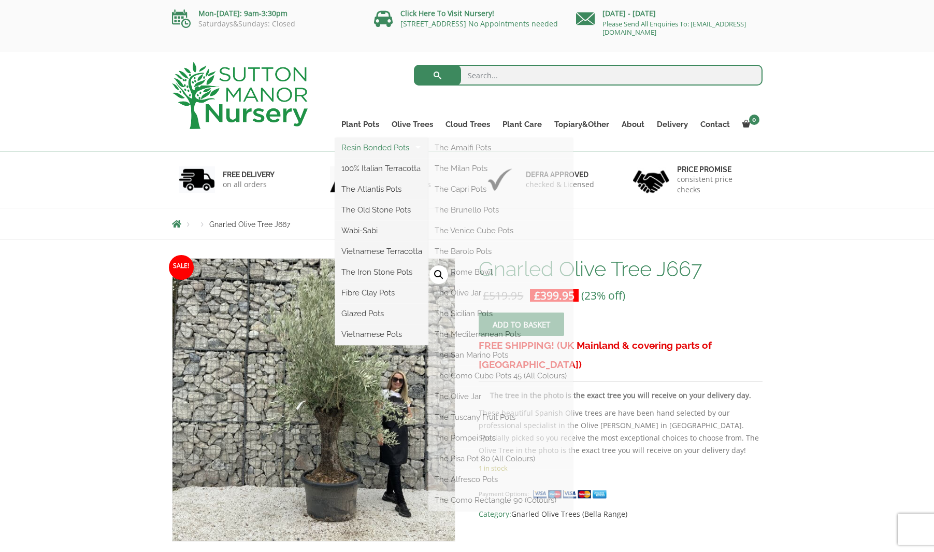
click at [365, 150] on link "Resin Bonded Pots" at bounding box center [381, 148] width 93 height 16
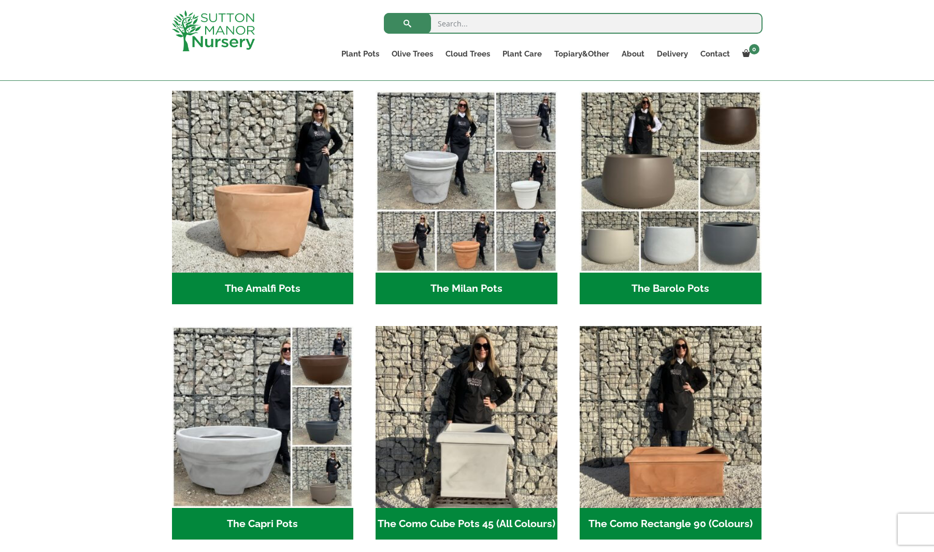
scroll to position [260, 0]
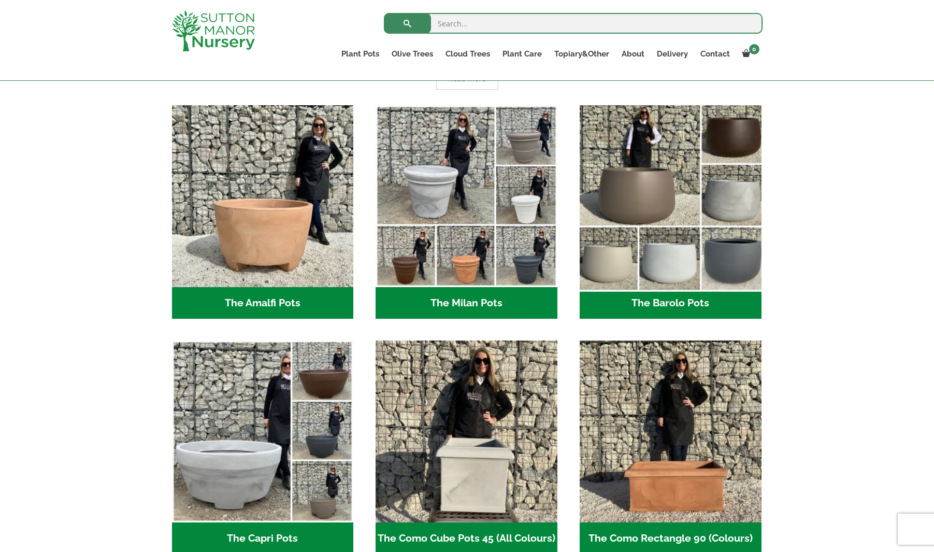
click at [615, 199] on img "Visit product category The Barolo Pots" at bounding box center [670, 196] width 191 height 191
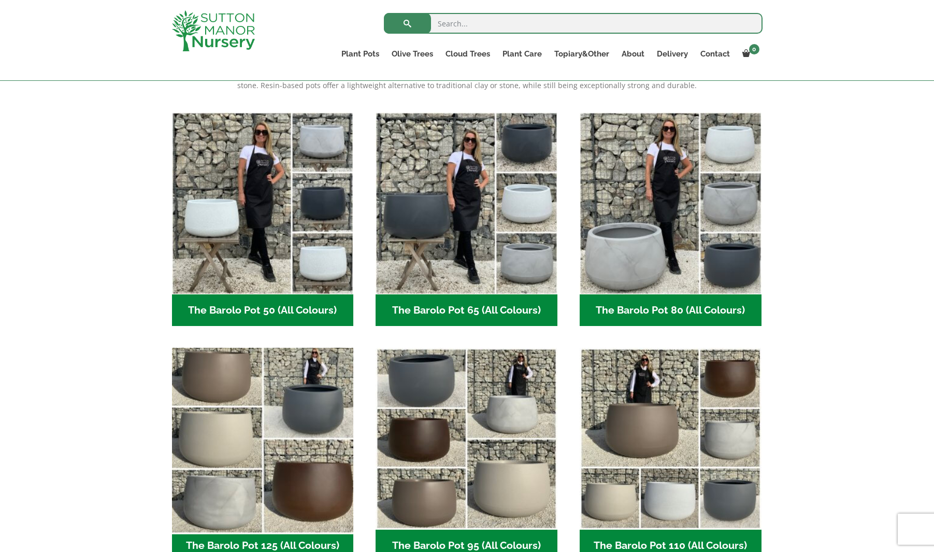
scroll to position [240, 1]
click at [311, 451] on img "Visit product category The Barolo Pot 125 (All Colours)" at bounding box center [262, 438] width 191 height 191
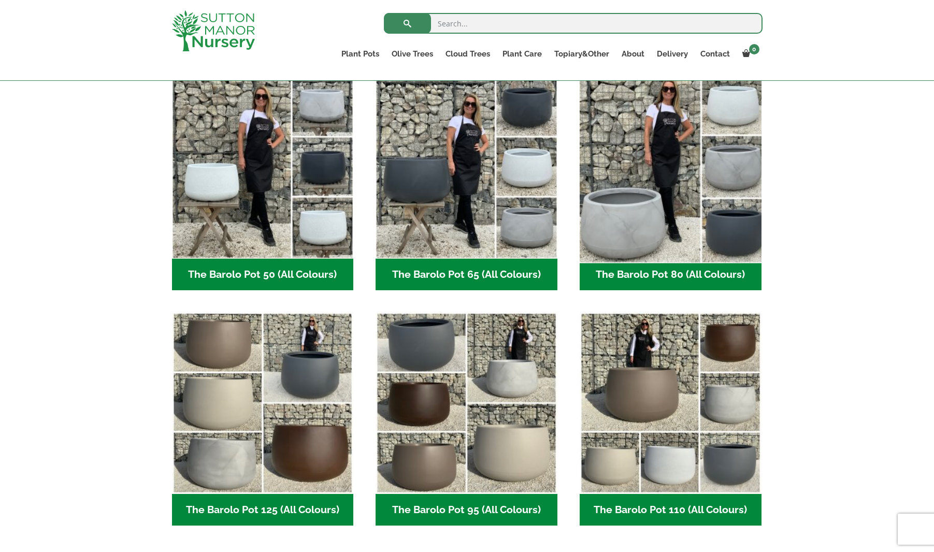
scroll to position [279, 0]
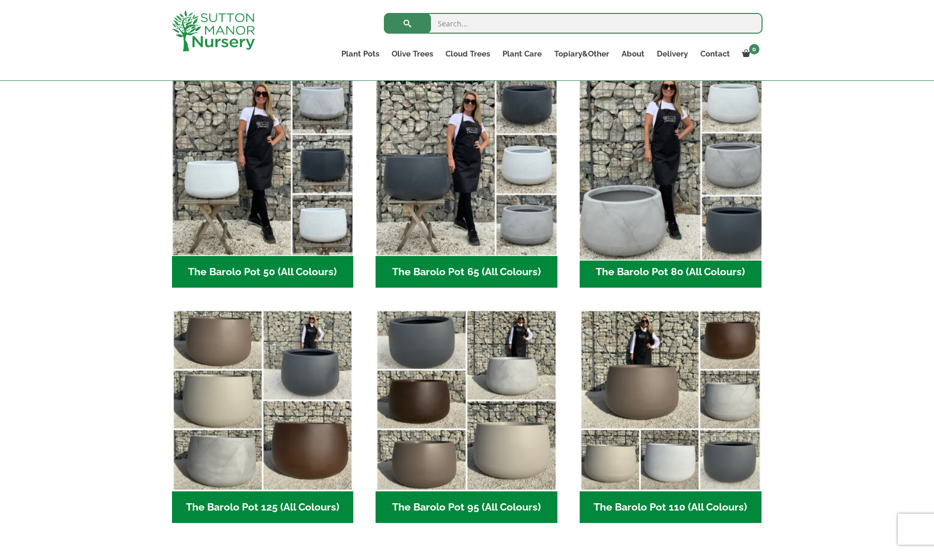
click at [666, 243] on img "Visit product category The Barolo Pot 80 (All Colours)" at bounding box center [670, 164] width 191 height 191
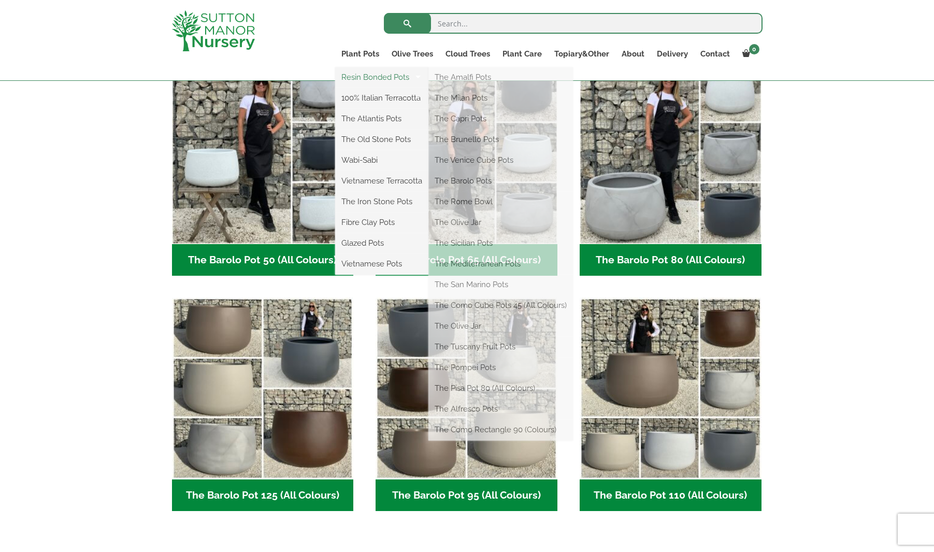
scroll to position [292, 0]
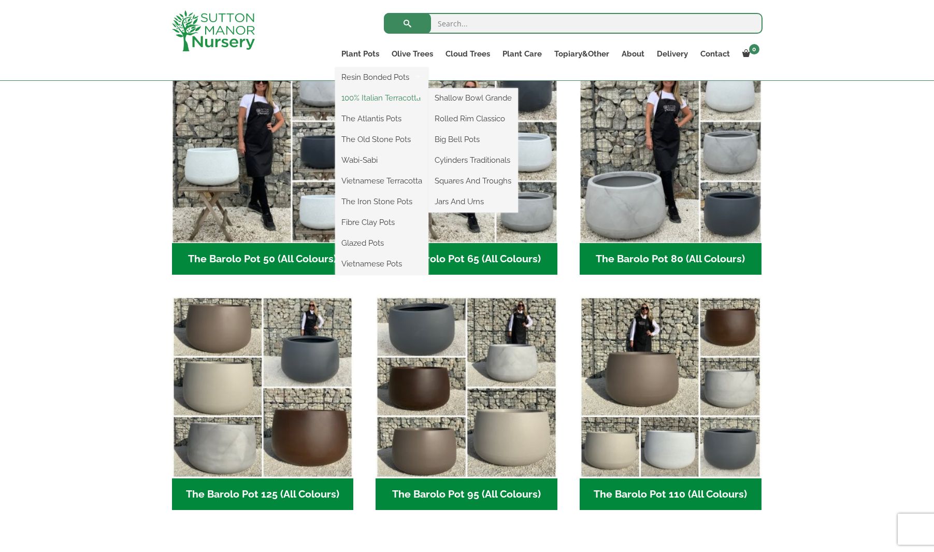
click at [364, 99] on link "100% Italian Terracotta" at bounding box center [381, 98] width 93 height 16
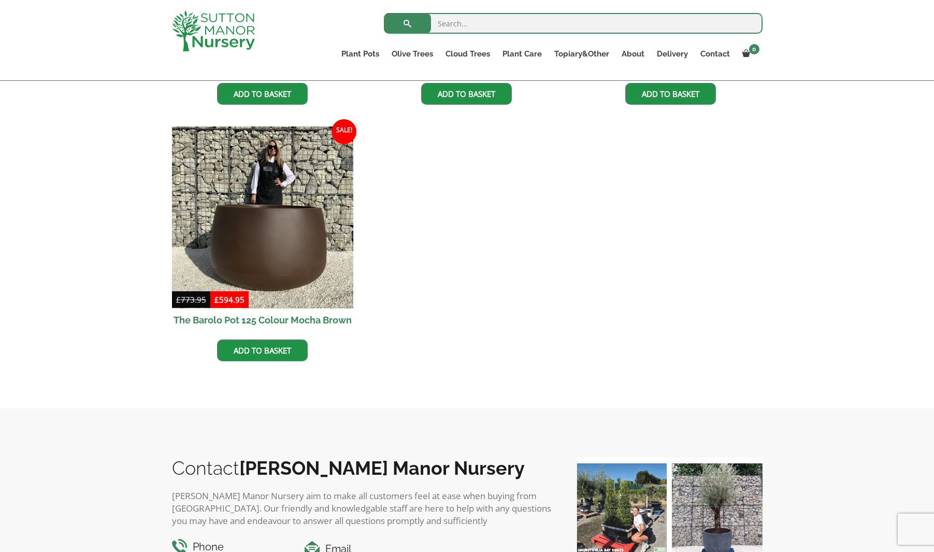
scroll to position [783, 0]
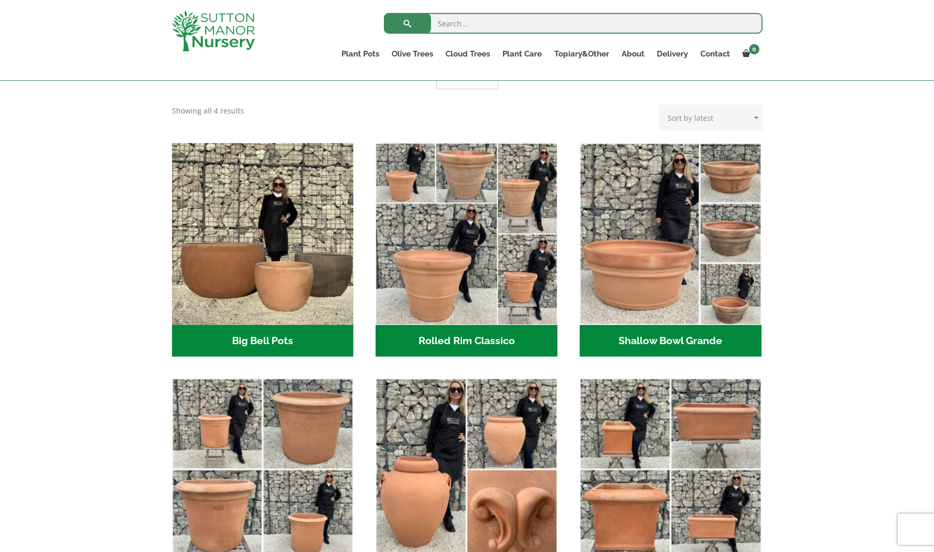
scroll to position [271, 0]
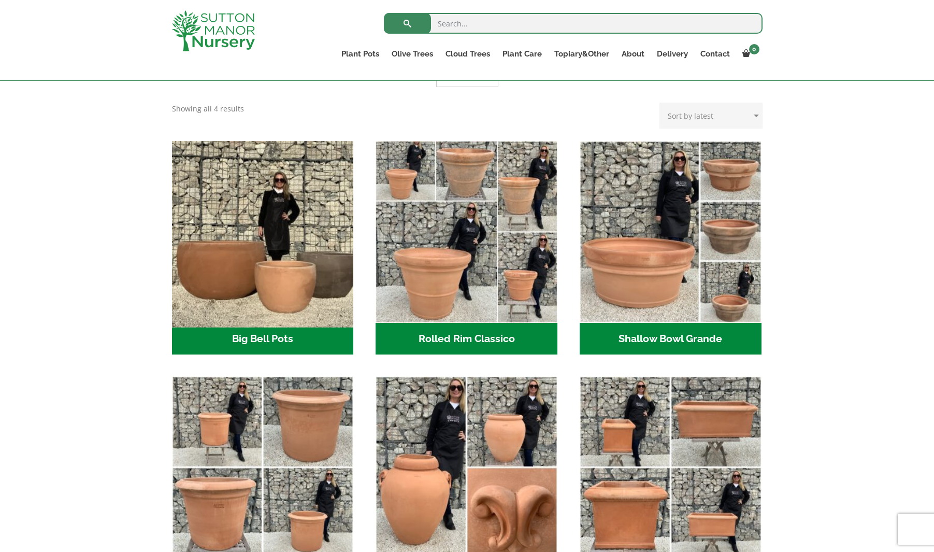
click at [249, 218] on img "Visit product category Big Bell Pots" at bounding box center [262, 231] width 191 height 191
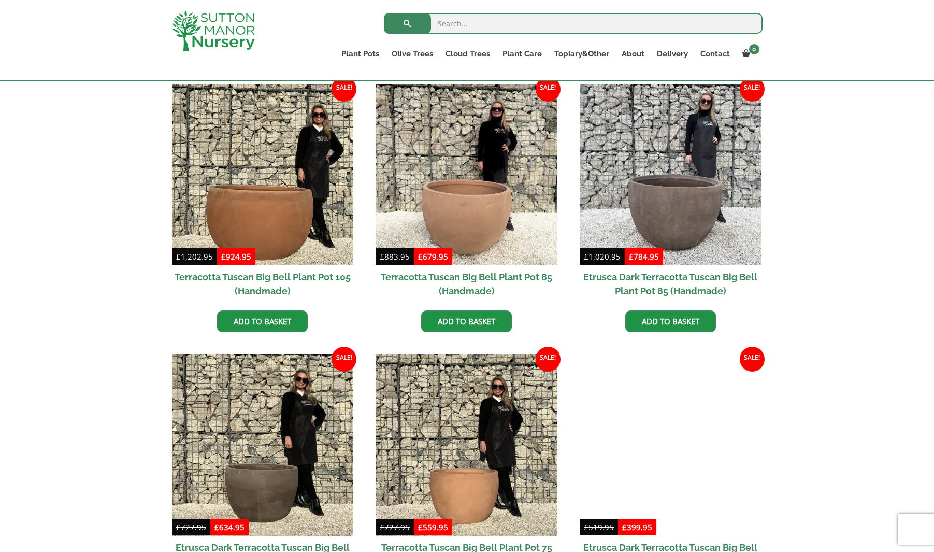
scroll to position [520, 0]
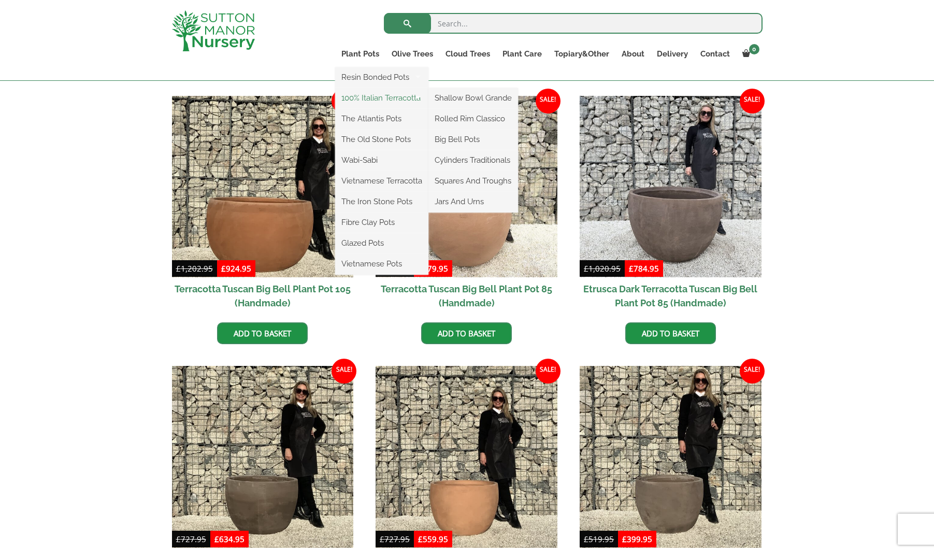
click at [394, 96] on link "100% Italian Terracotta" at bounding box center [381, 98] width 93 height 16
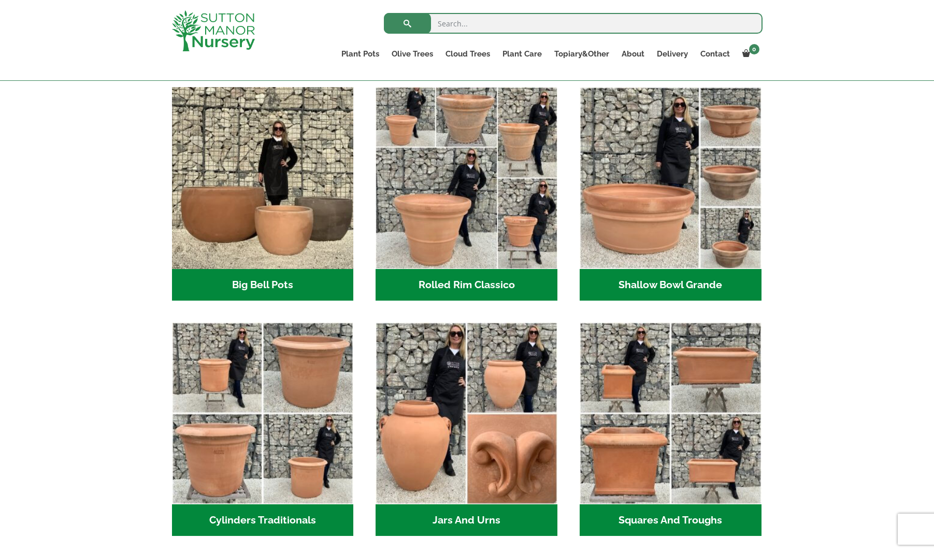
scroll to position [259, 0]
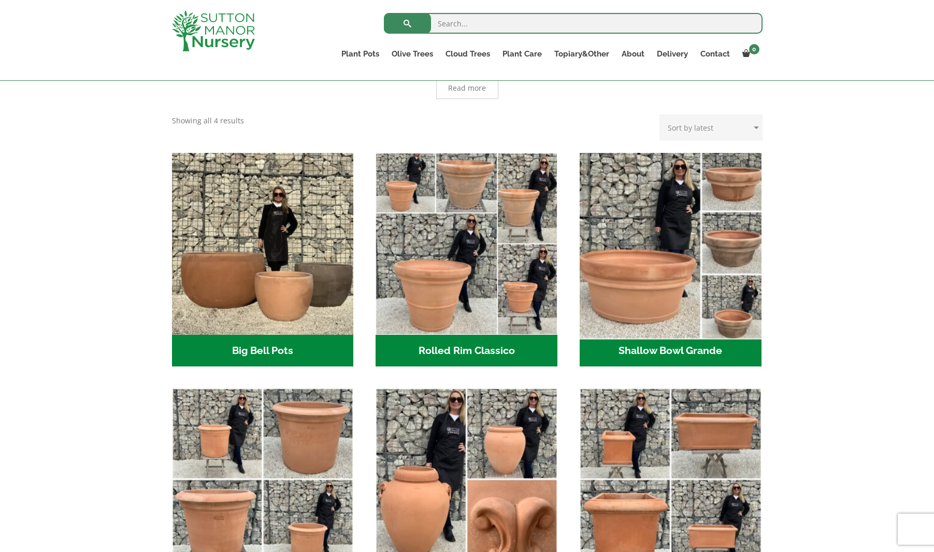
click at [644, 258] on img "Visit product category Shallow Bowl Grande" at bounding box center [670, 243] width 191 height 191
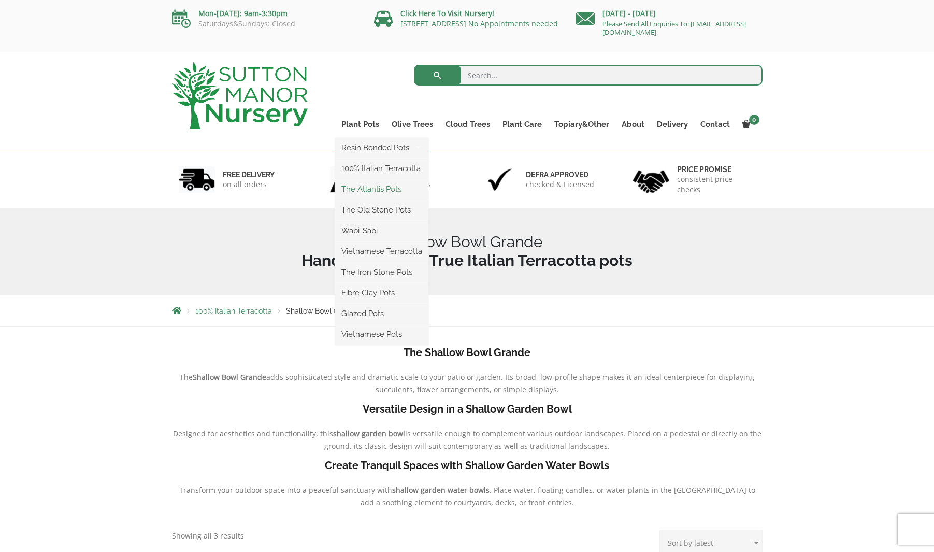
click at [379, 187] on link "The Atlantis Pots" at bounding box center [381, 189] width 93 height 16
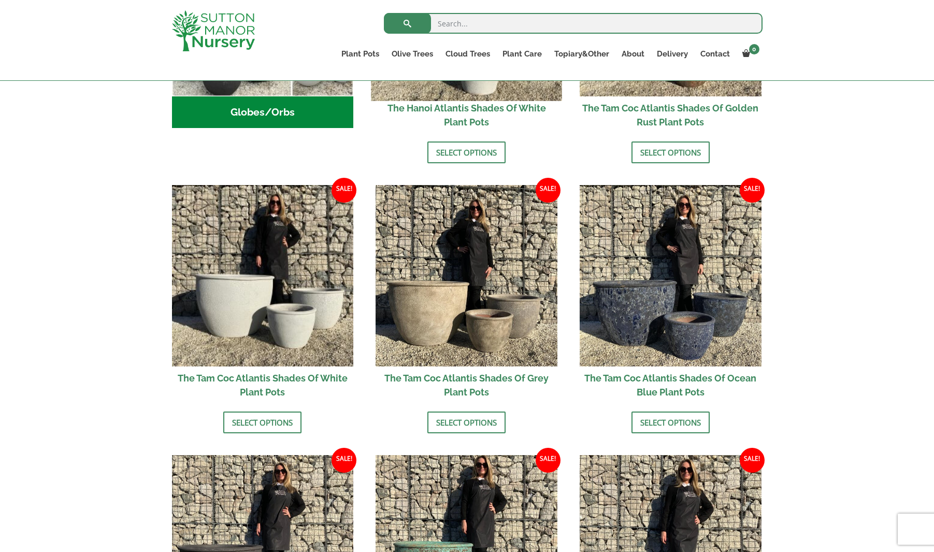
scroll to position [522, 0]
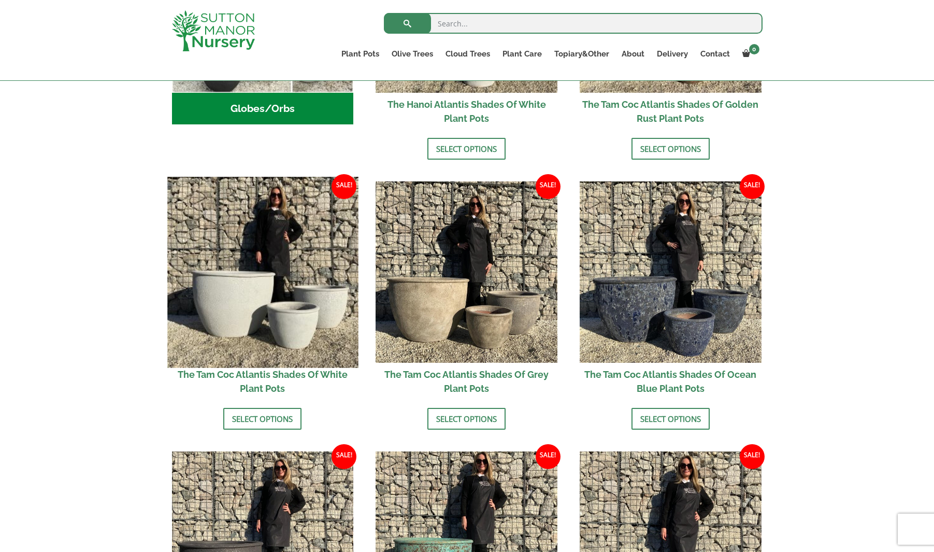
click at [303, 267] on img at bounding box center [262, 272] width 191 height 191
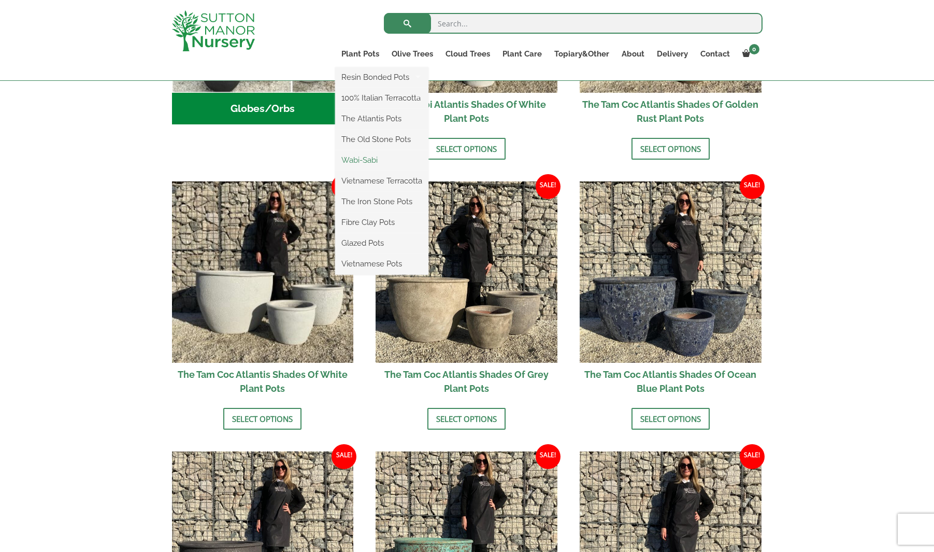
click at [366, 159] on link "Wabi-Sabi" at bounding box center [381, 160] width 93 height 16
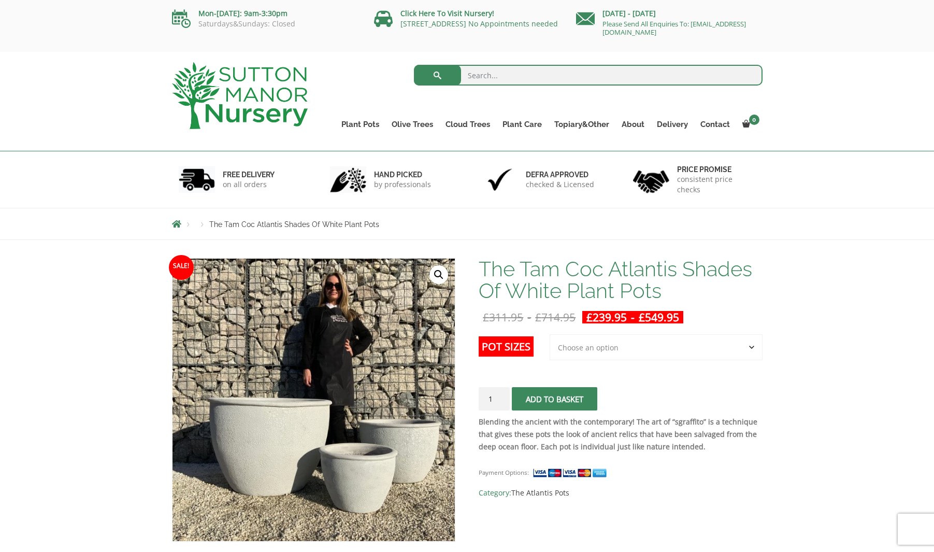
select select "Largest pot In The Picture"
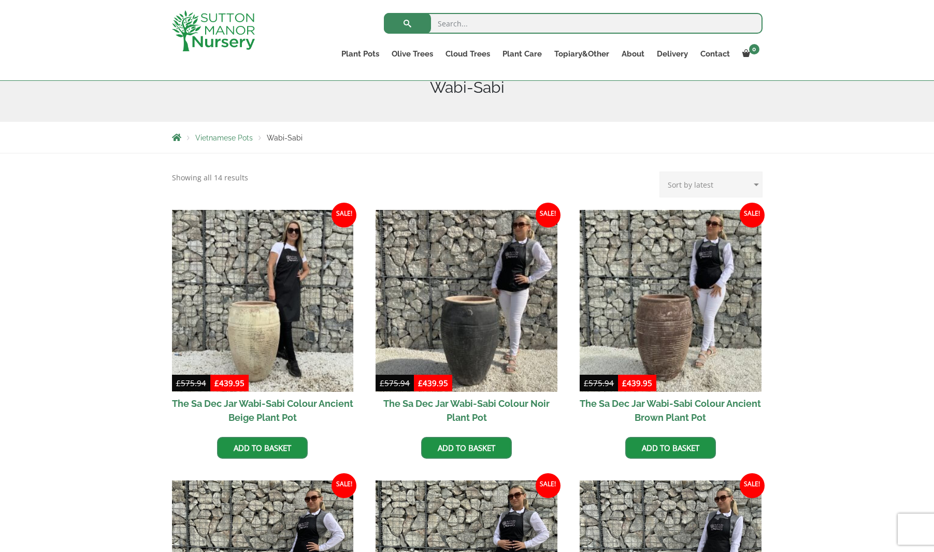
scroll to position [62, 0]
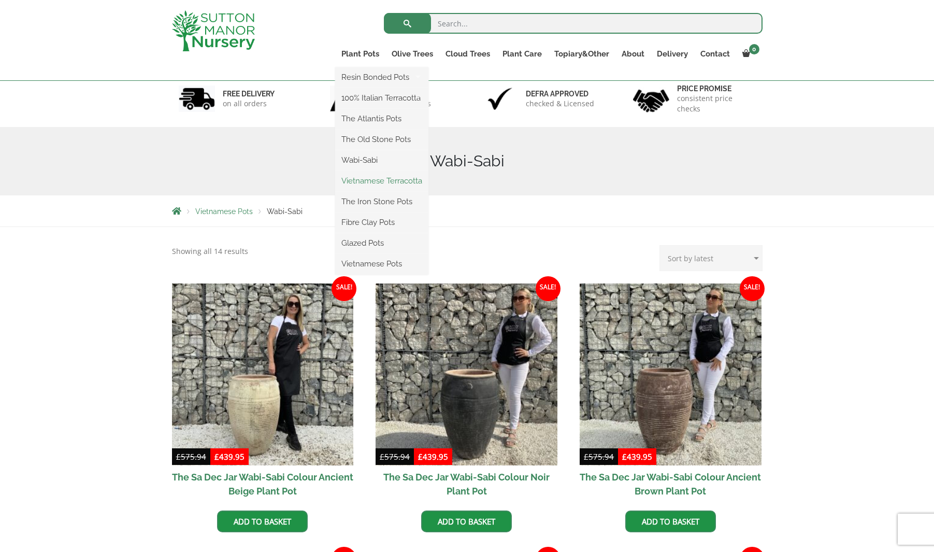
click at [369, 185] on link "Vietnamese Terracotta" at bounding box center [381, 181] width 93 height 16
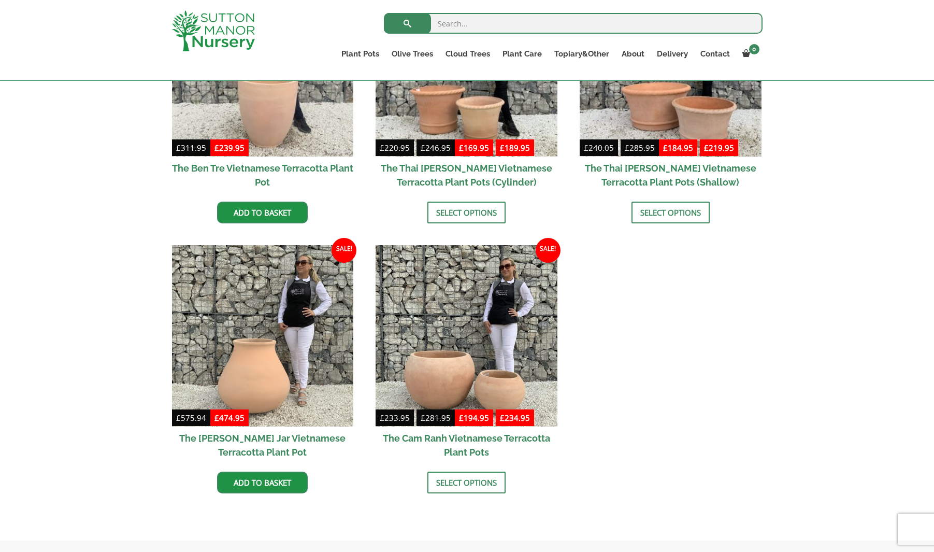
scroll to position [378, 0]
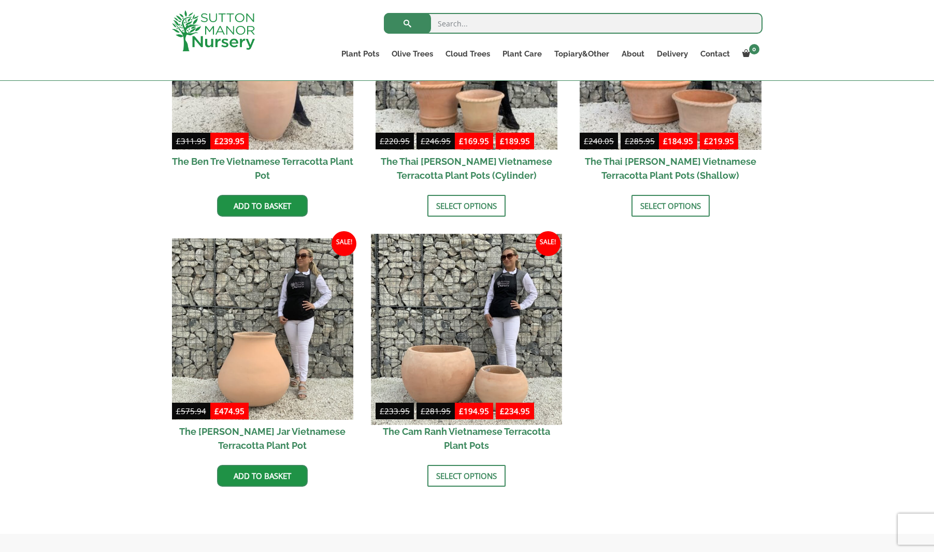
click at [491, 348] on img at bounding box center [466, 329] width 191 height 191
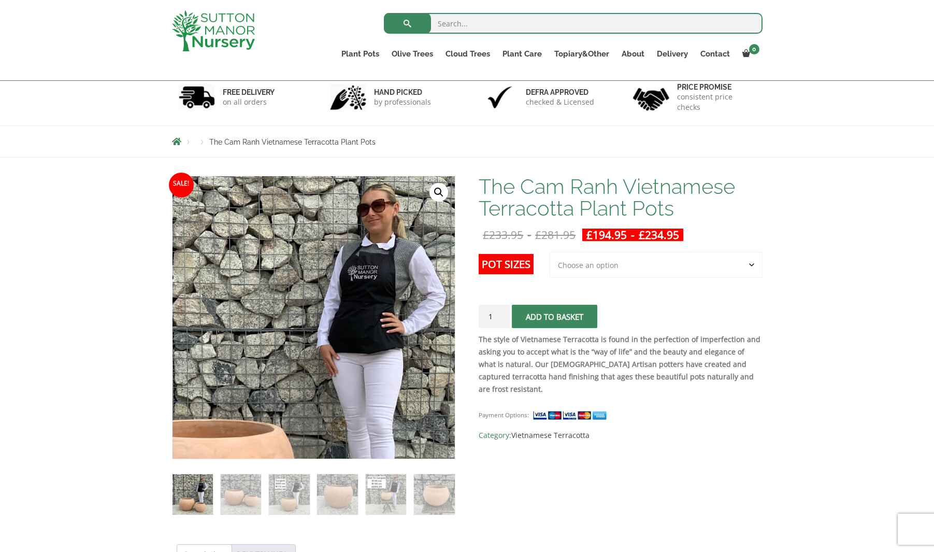
scroll to position [75, 0]
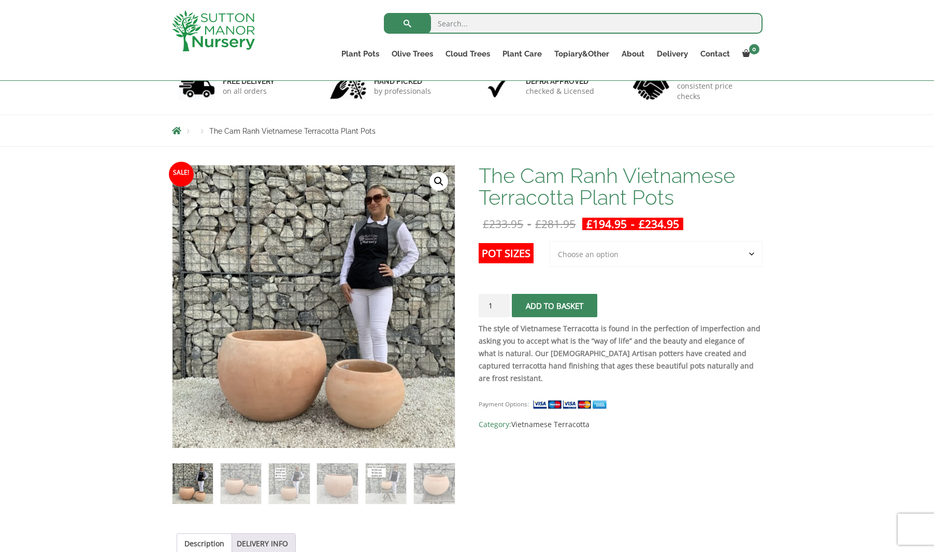
select select "Largest pot In The Picture"
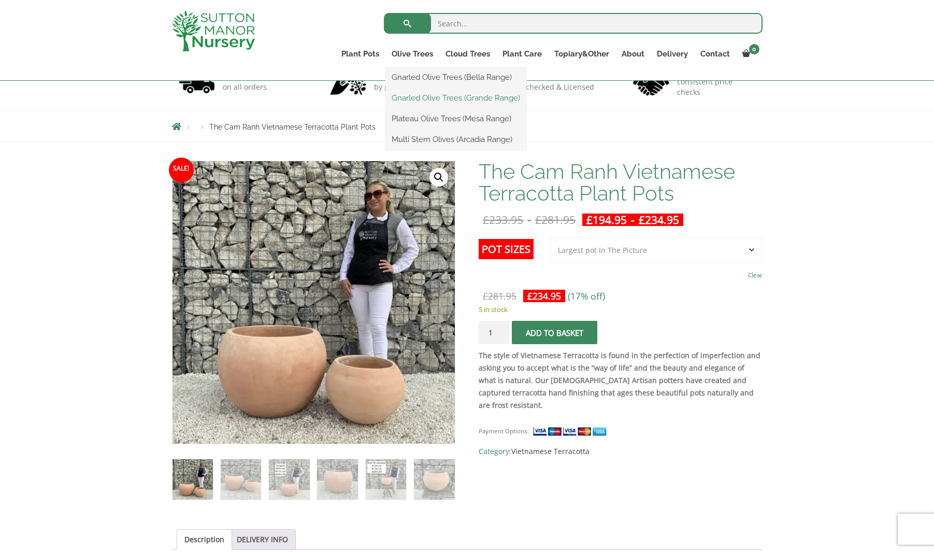
scroll to position [79, 0]
click at [440, 98] on link "Gnarled Olive Trees (Grande Range)" at bounding box center [455, 98] width 141 height 16
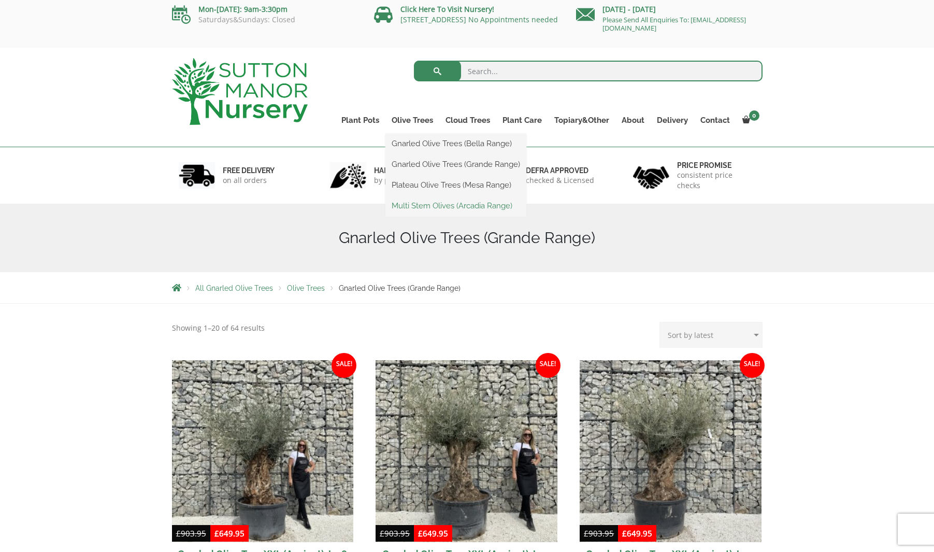
scroll to position [5, 1]
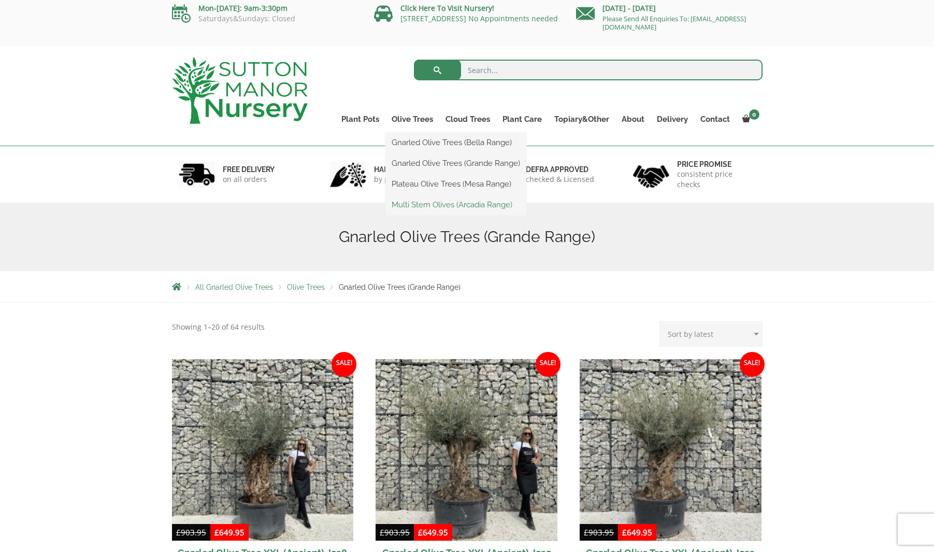
click at [427, 201] on link "Multi Stem Olives (Arcadia Range)" at bounding box center [455, 205] width 141 height 16
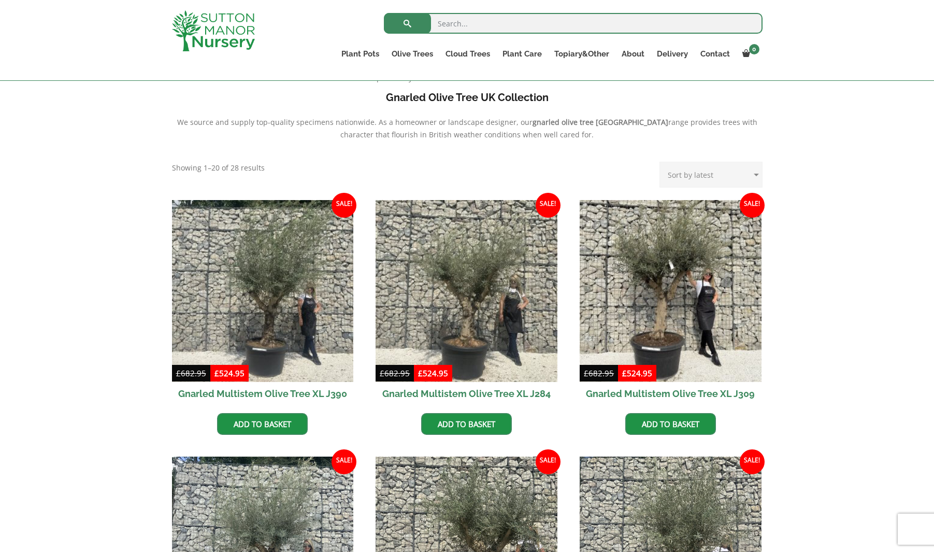
scroll to position [242, 0]
